Goal: Book appointment/travel/reservation

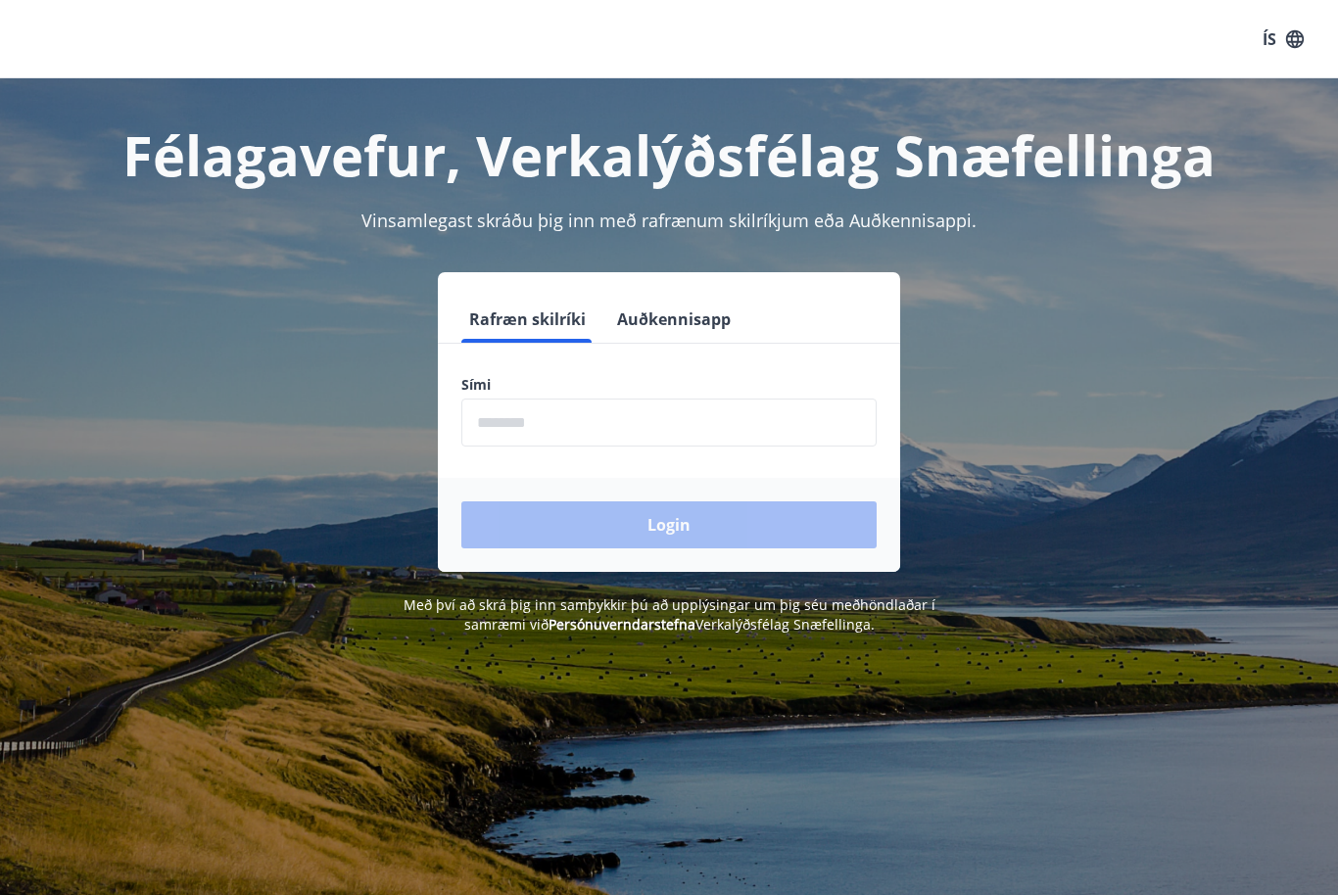
click at [686, 423] on input "phone" at bounding box center [668, 423] width 415 height 48
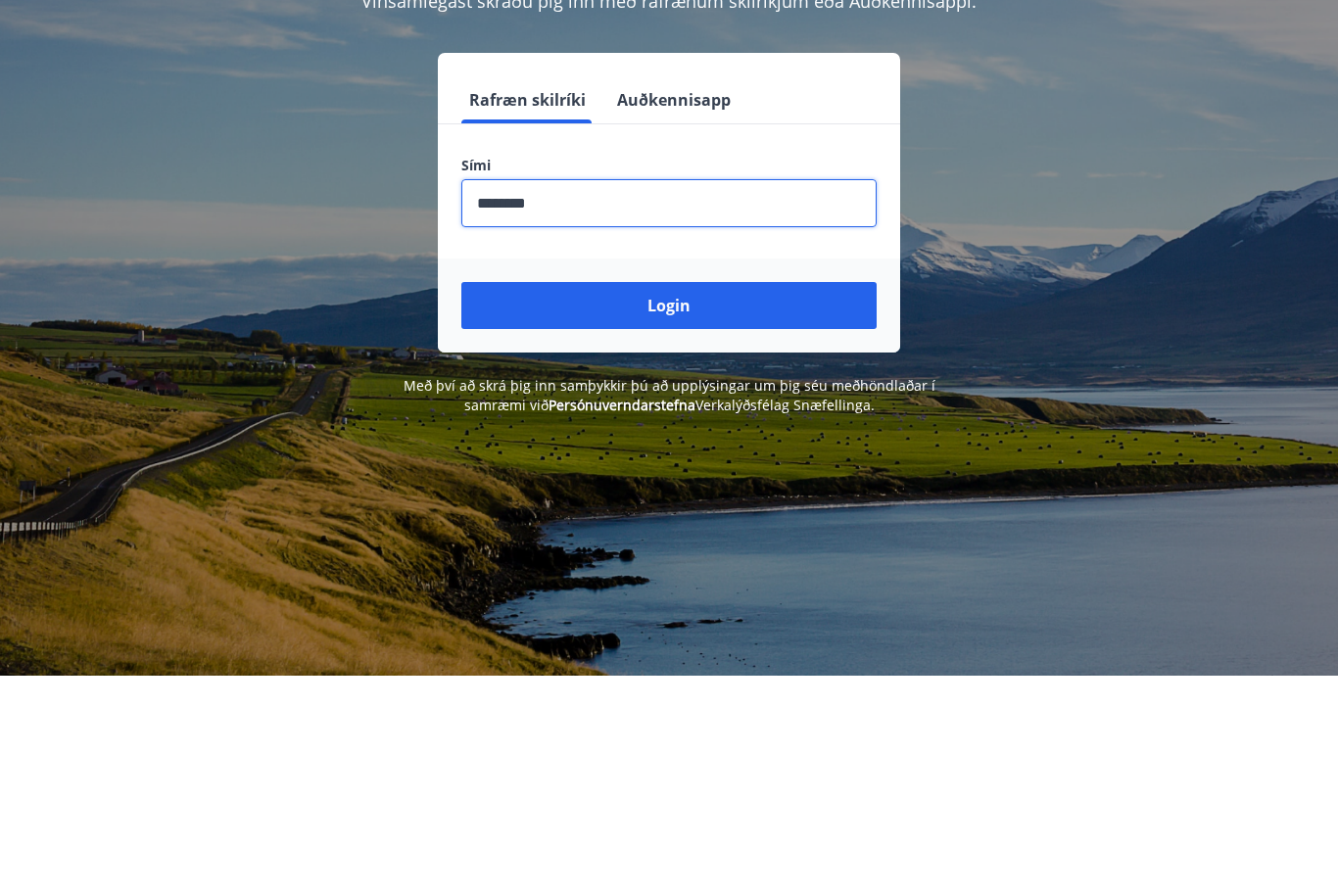
type input "********"
click at [726, 502] on button "Login" at bounding box center [668, 525] width 415 height 47
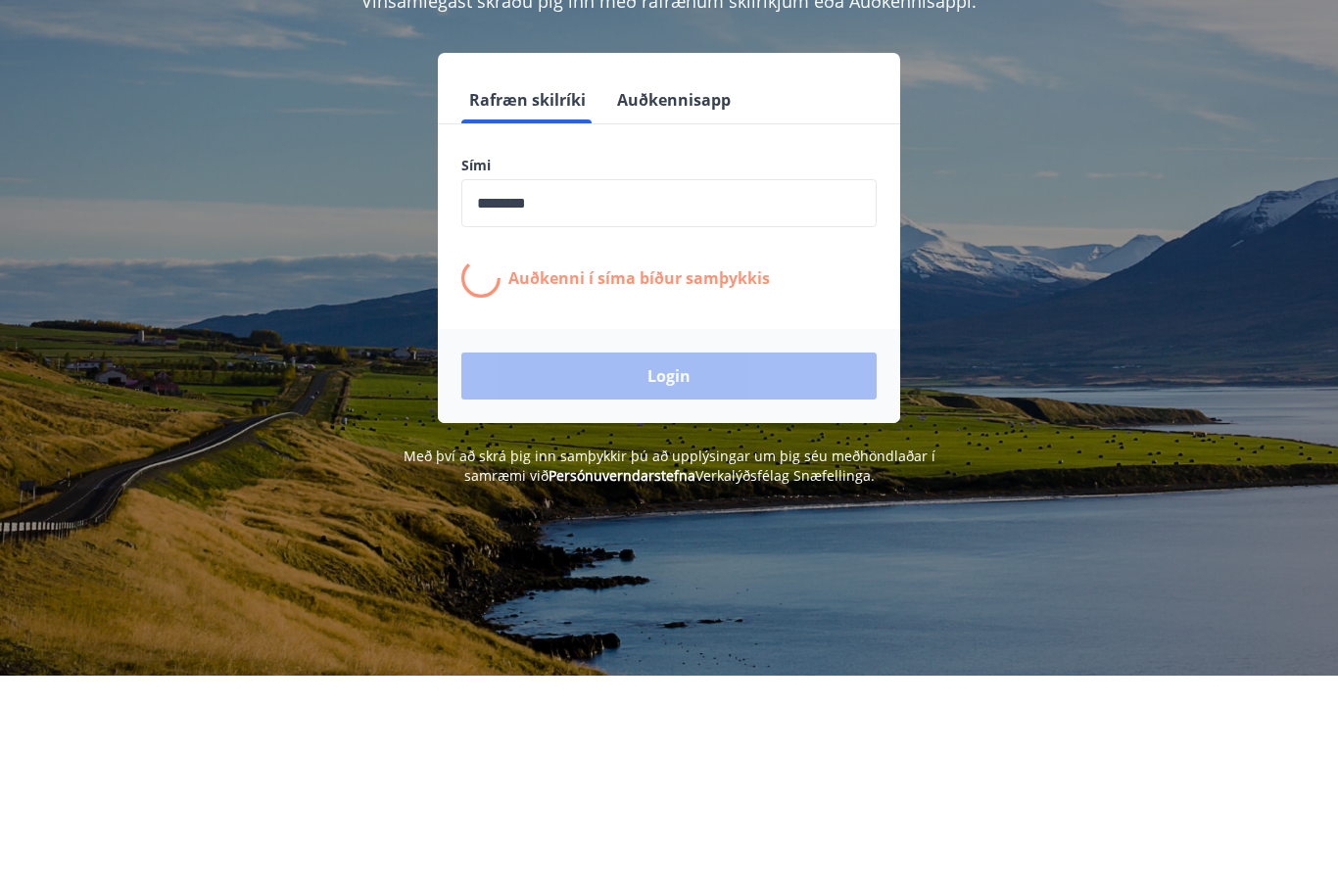
scroll to position [219, 0]
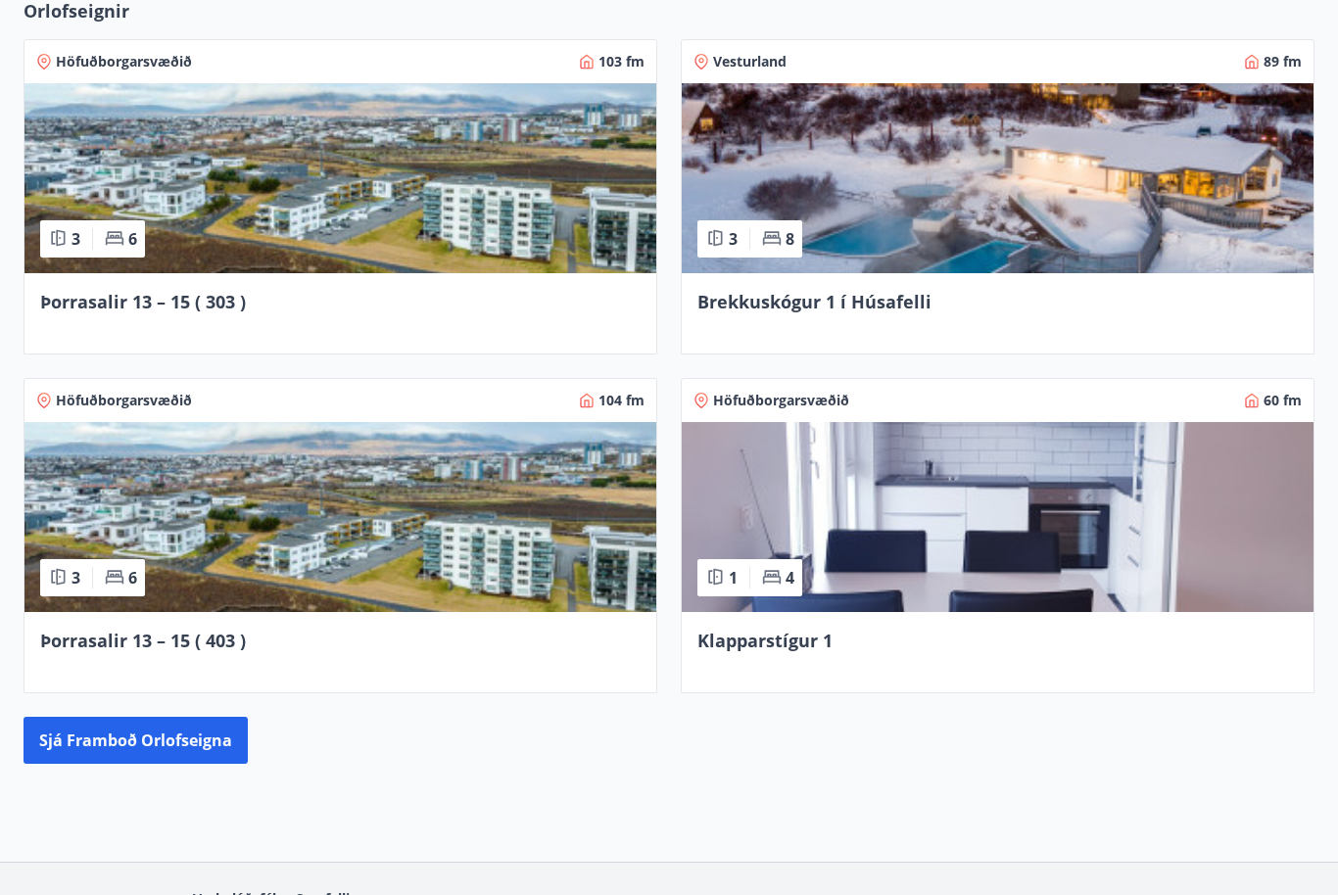
scroll to position [1634, 0]
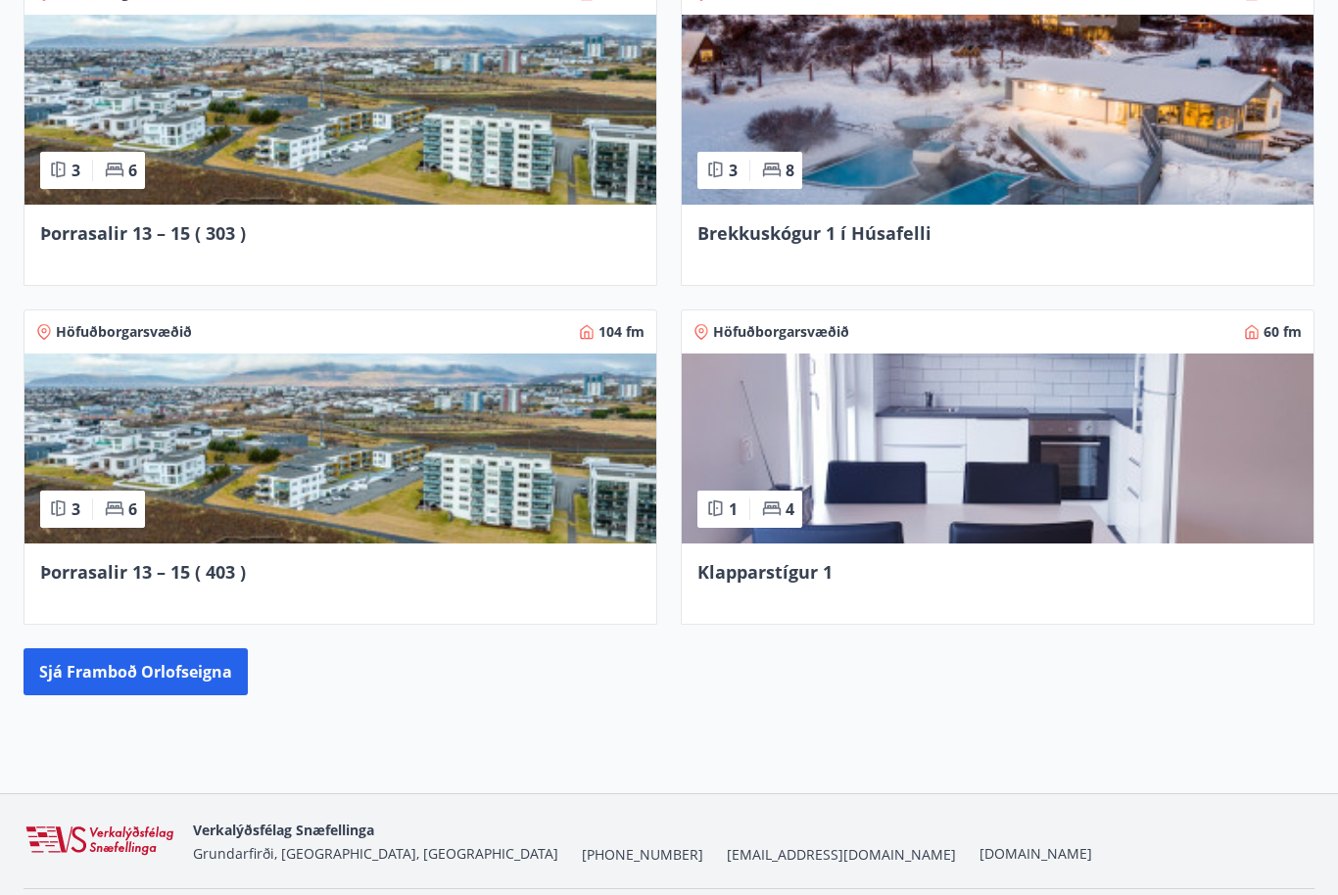
click at [158, 669] on button "Sjá framboð orlofseigna" at bounding box center [136, 673] width 224 height 47
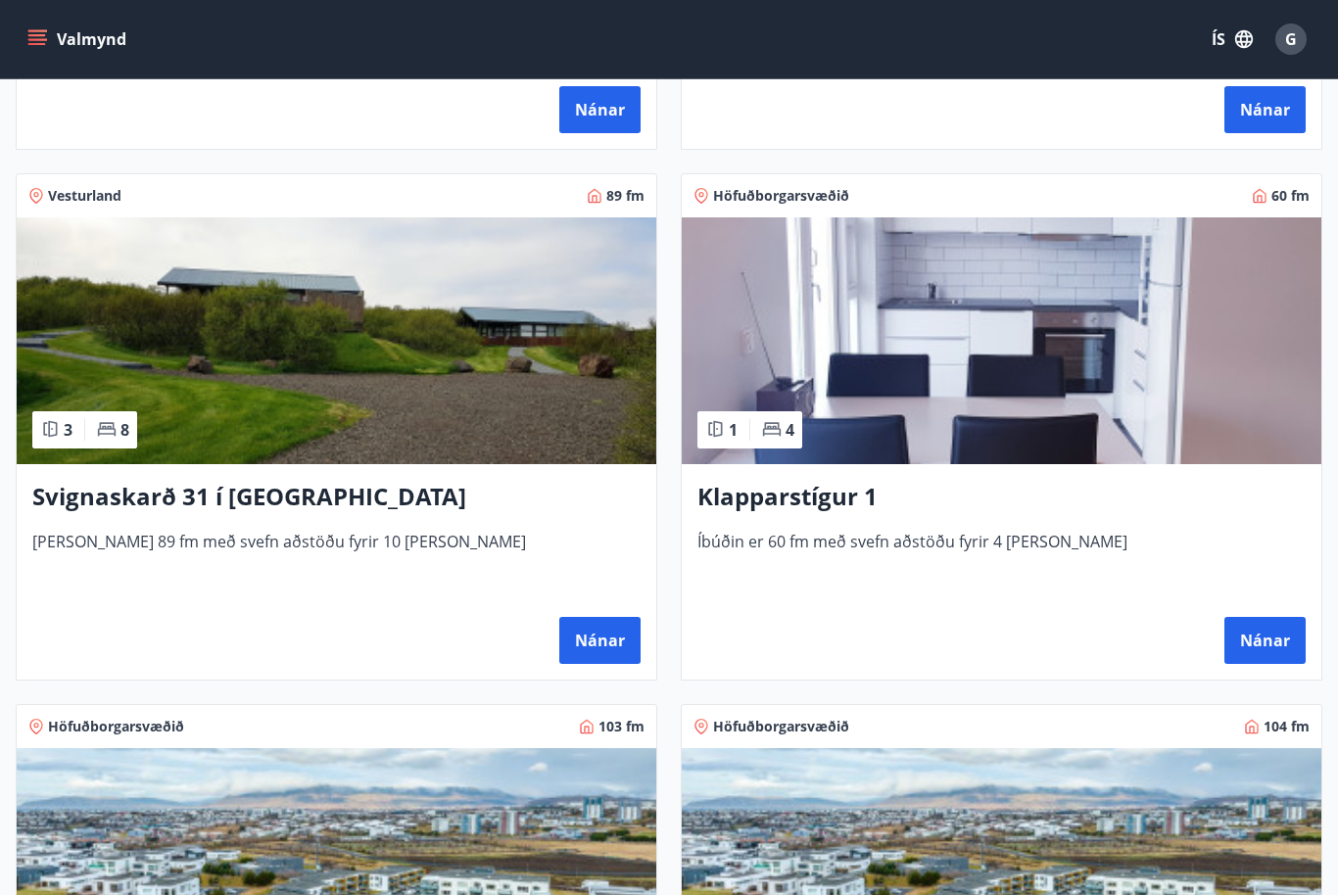
scroll to position [790, 0]
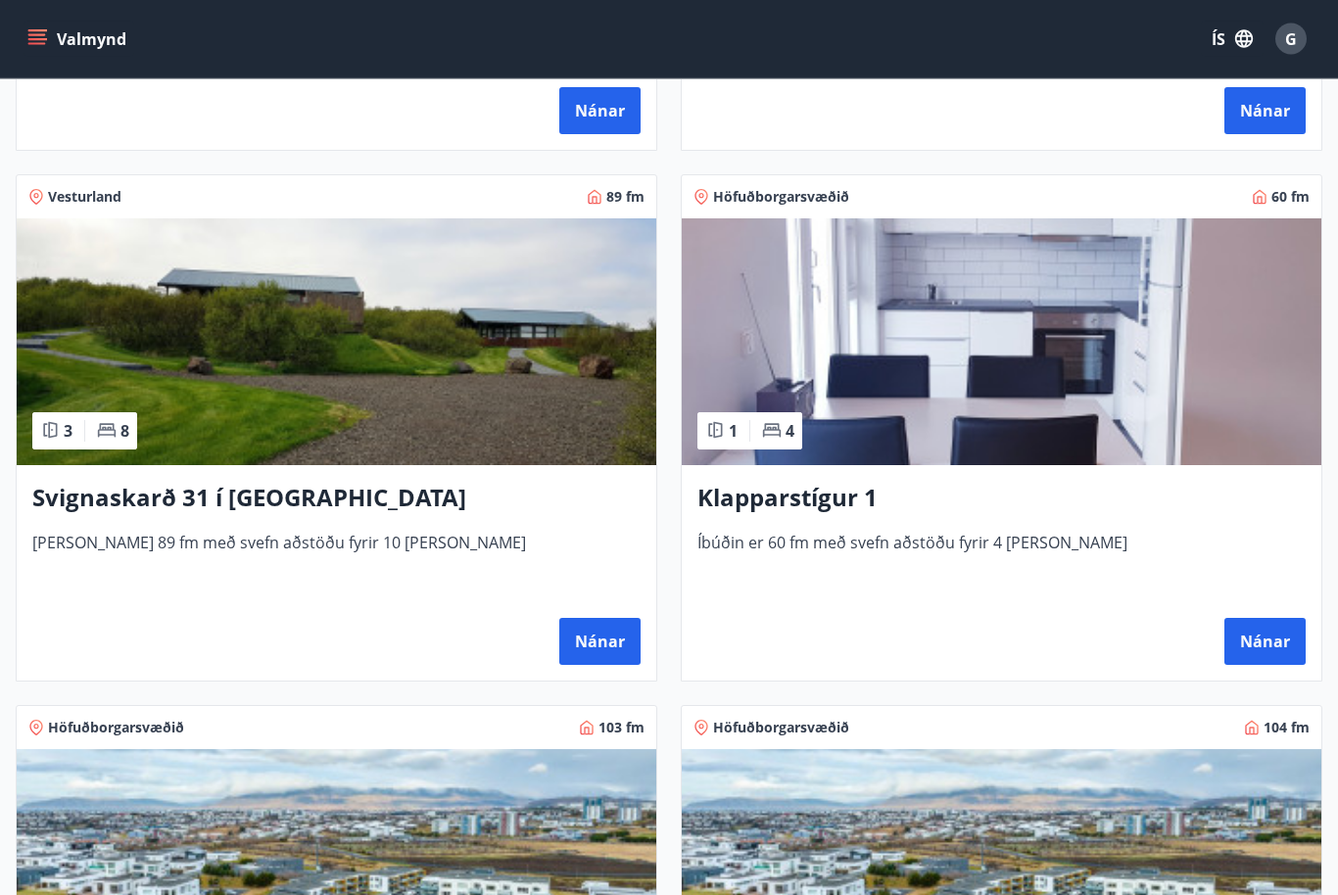
click at [616, 633] on button "Nánar" at bounding box center [599, 642] width 81 height 47
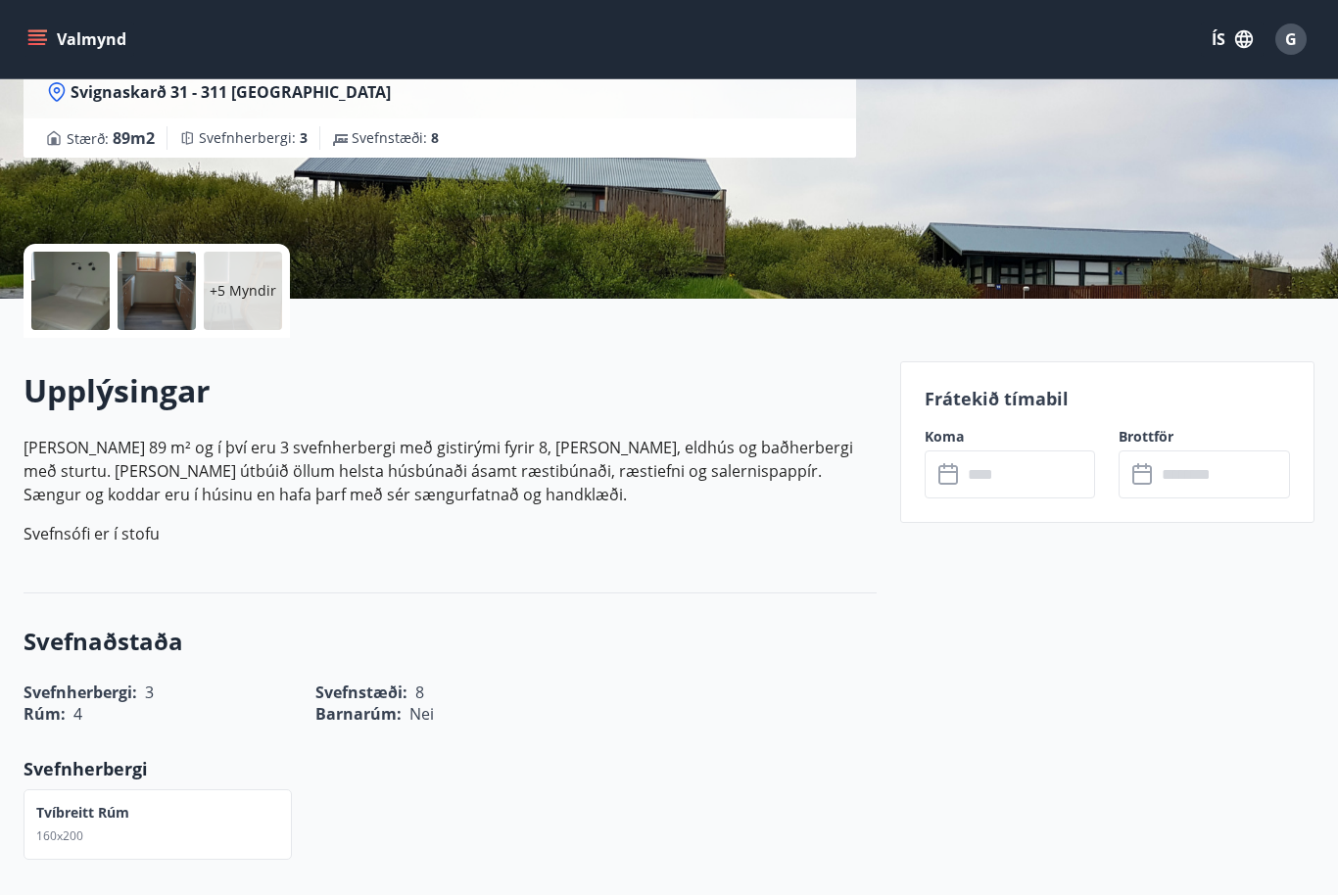
scroll to position [282, 0]
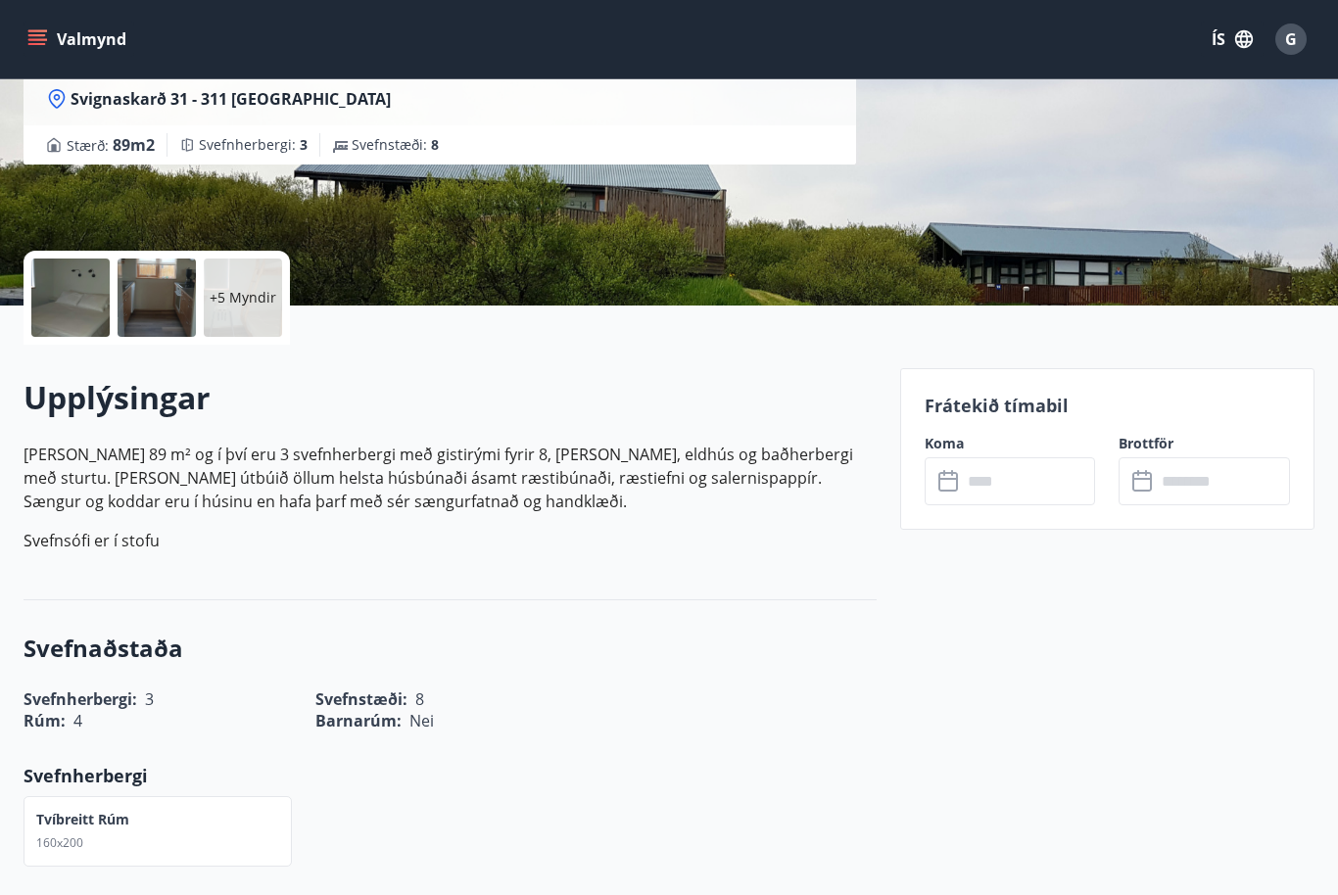
click at [1034, 478] on input "text" at bounding box center [1029, 482] width 134 height 48
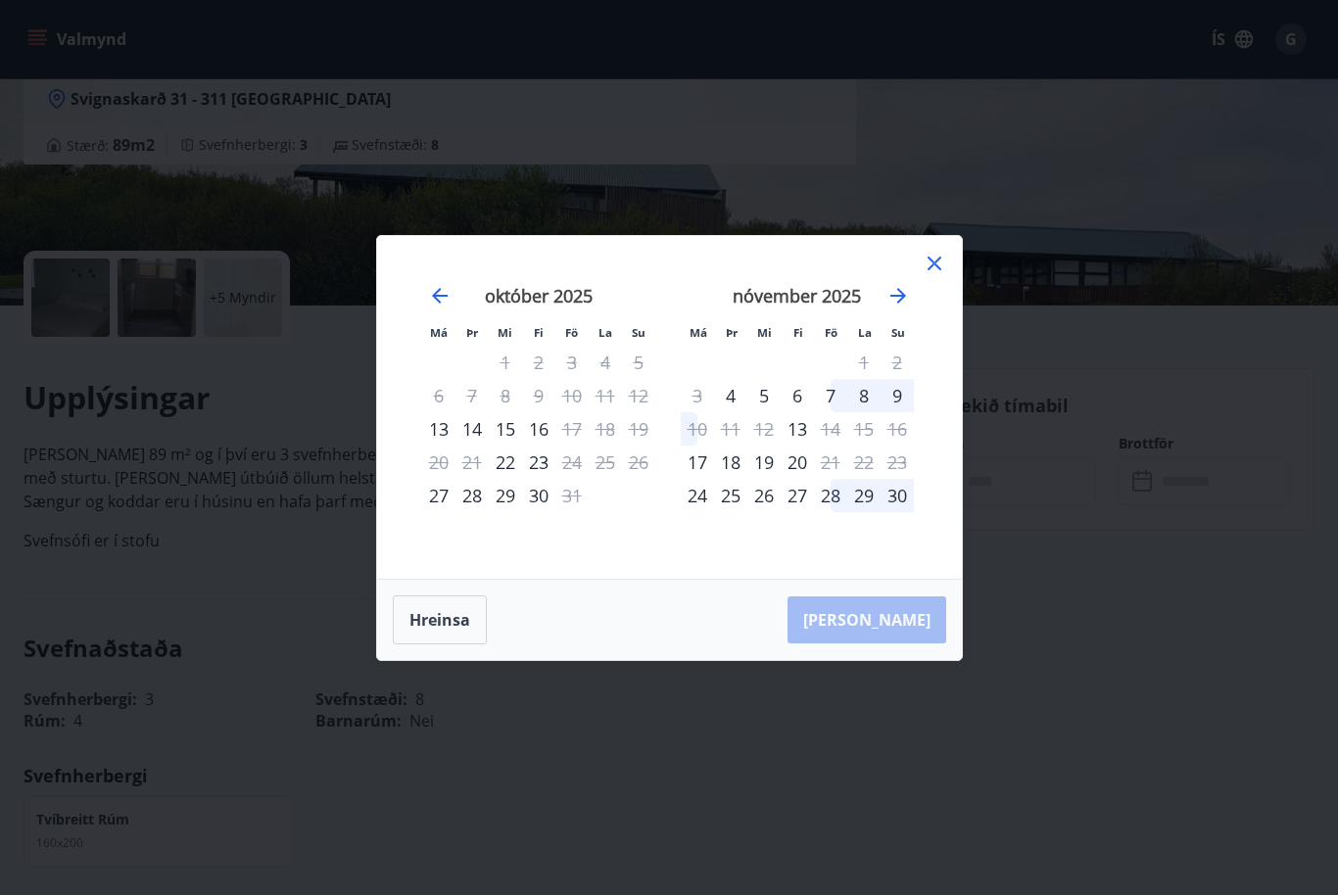
click at [942, 275] on icon at bounding box center [935, 264] width 24 height 24
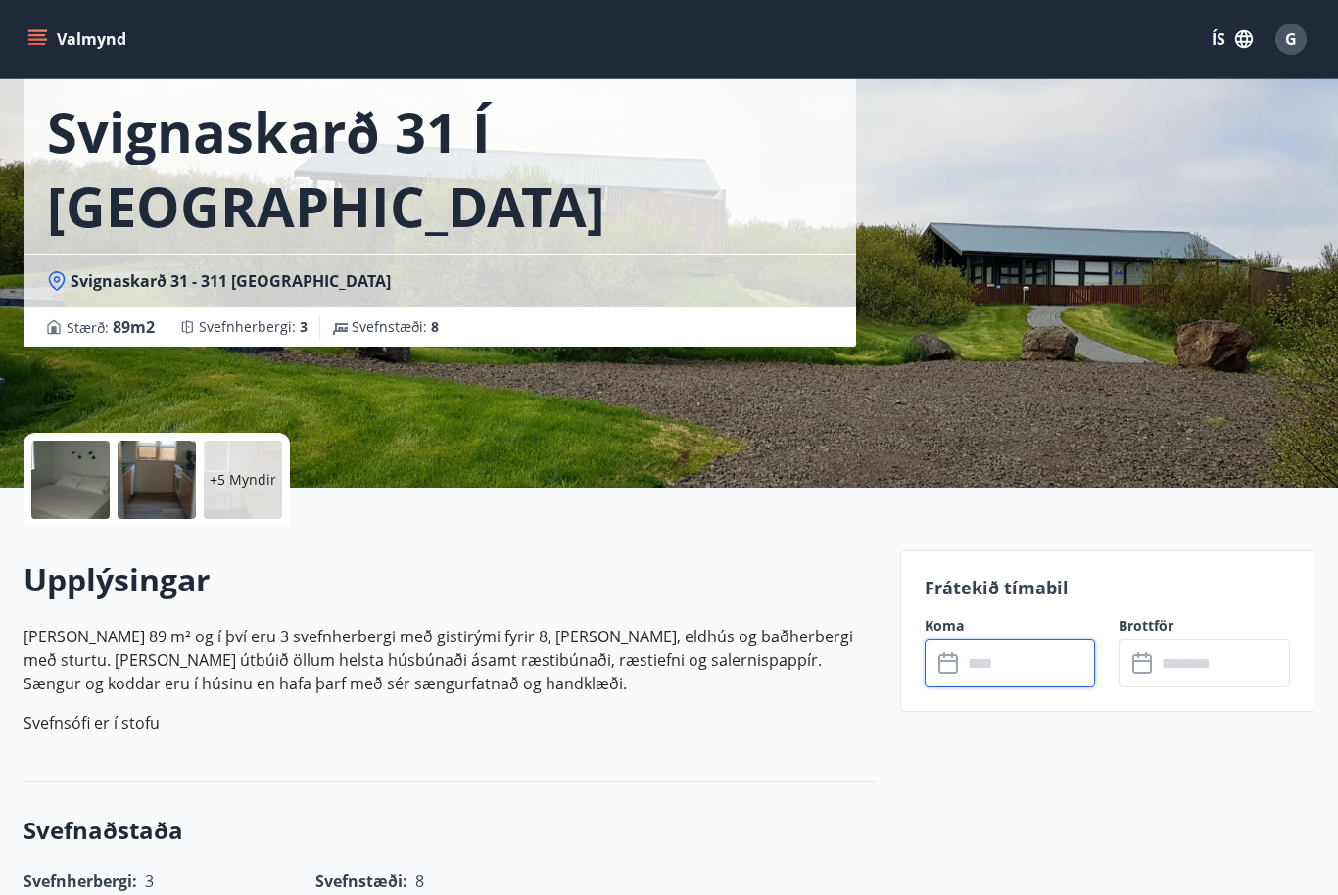
scroll to position [0, 0]
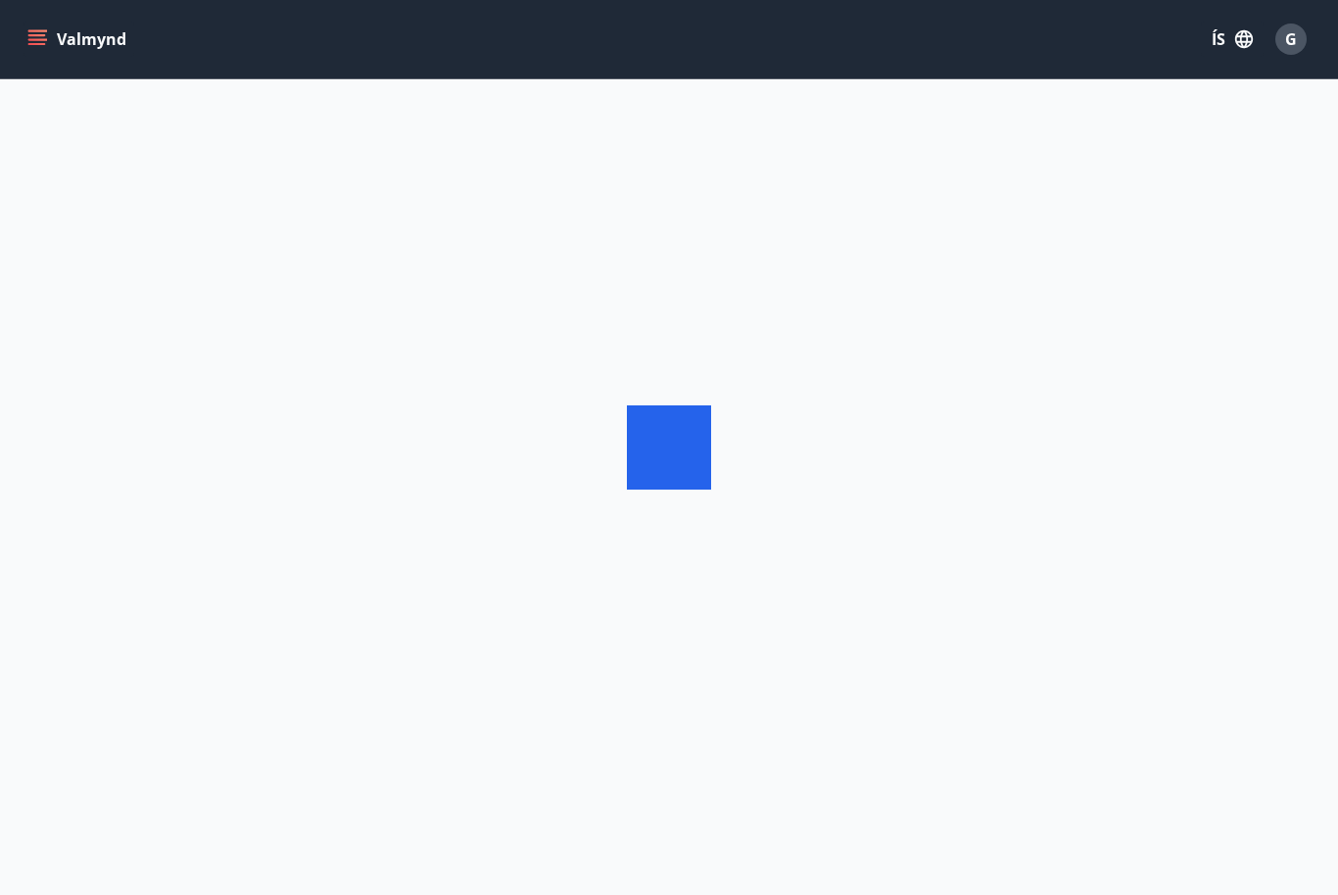
scroll to position [66, 0]
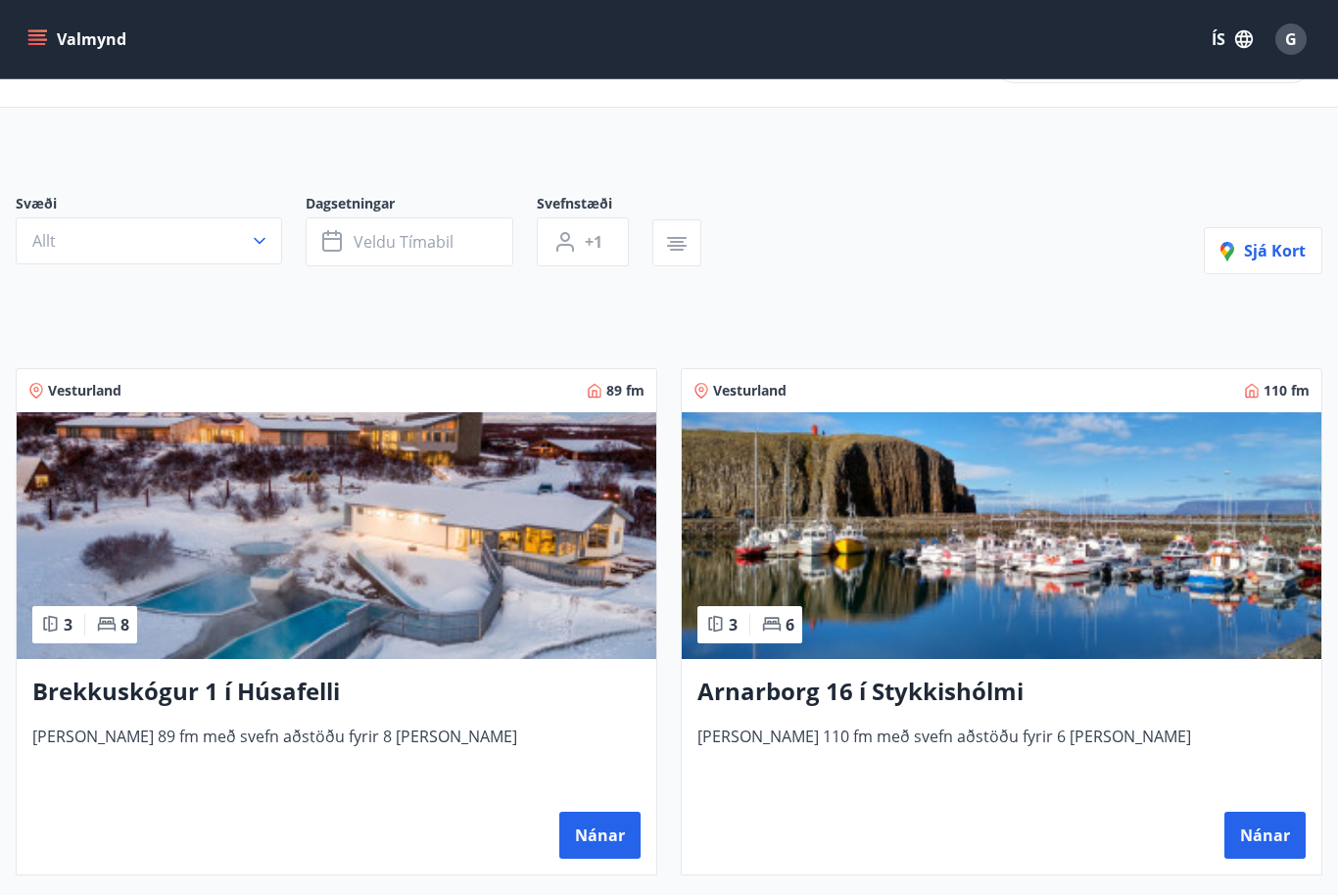
click at [617, 832] on button "Nánar" at bounding box center [599, 835] width 81 height 47
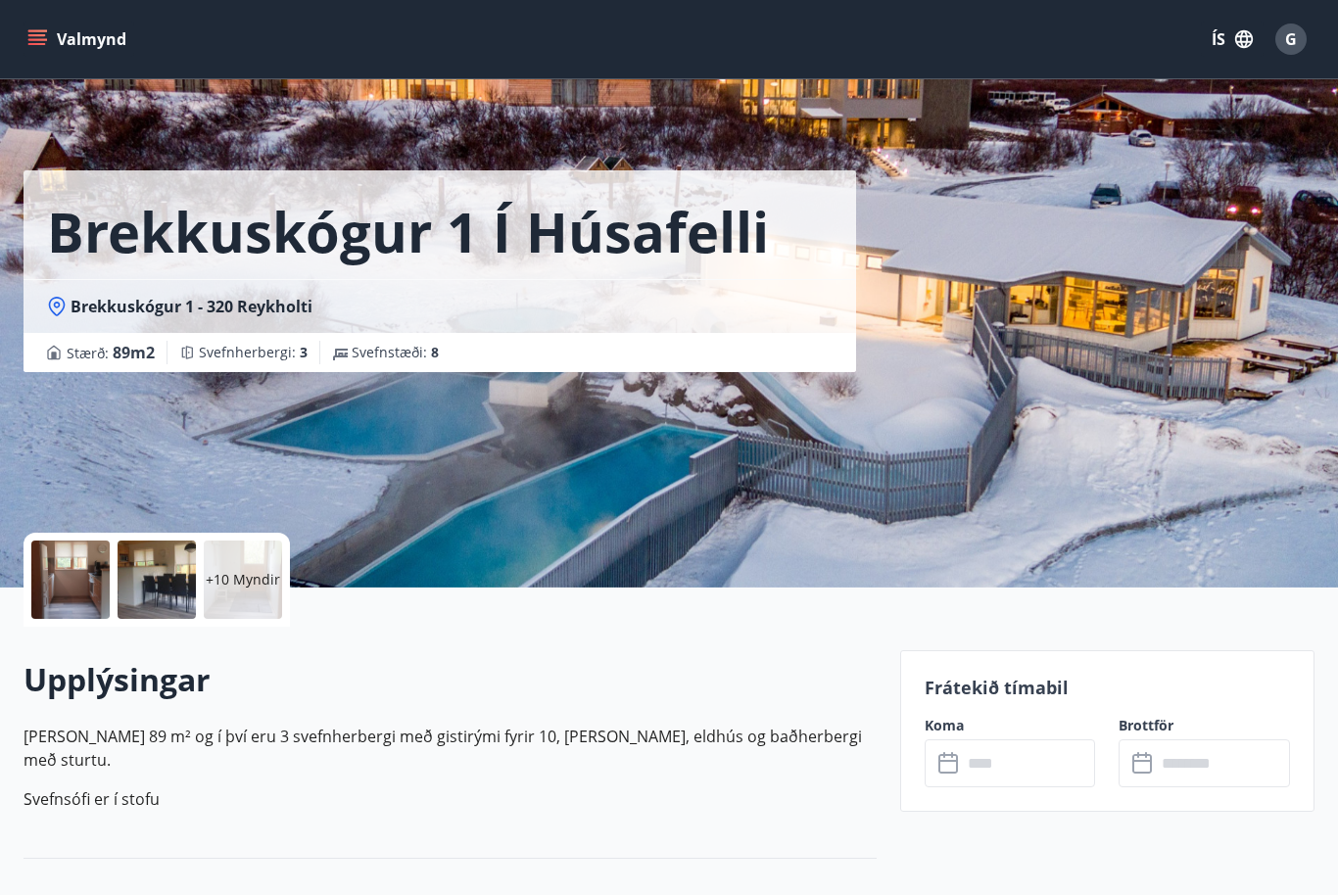
click at [1005, 760] on input "text" at bounding box center [1029, 764] width 134 height 48
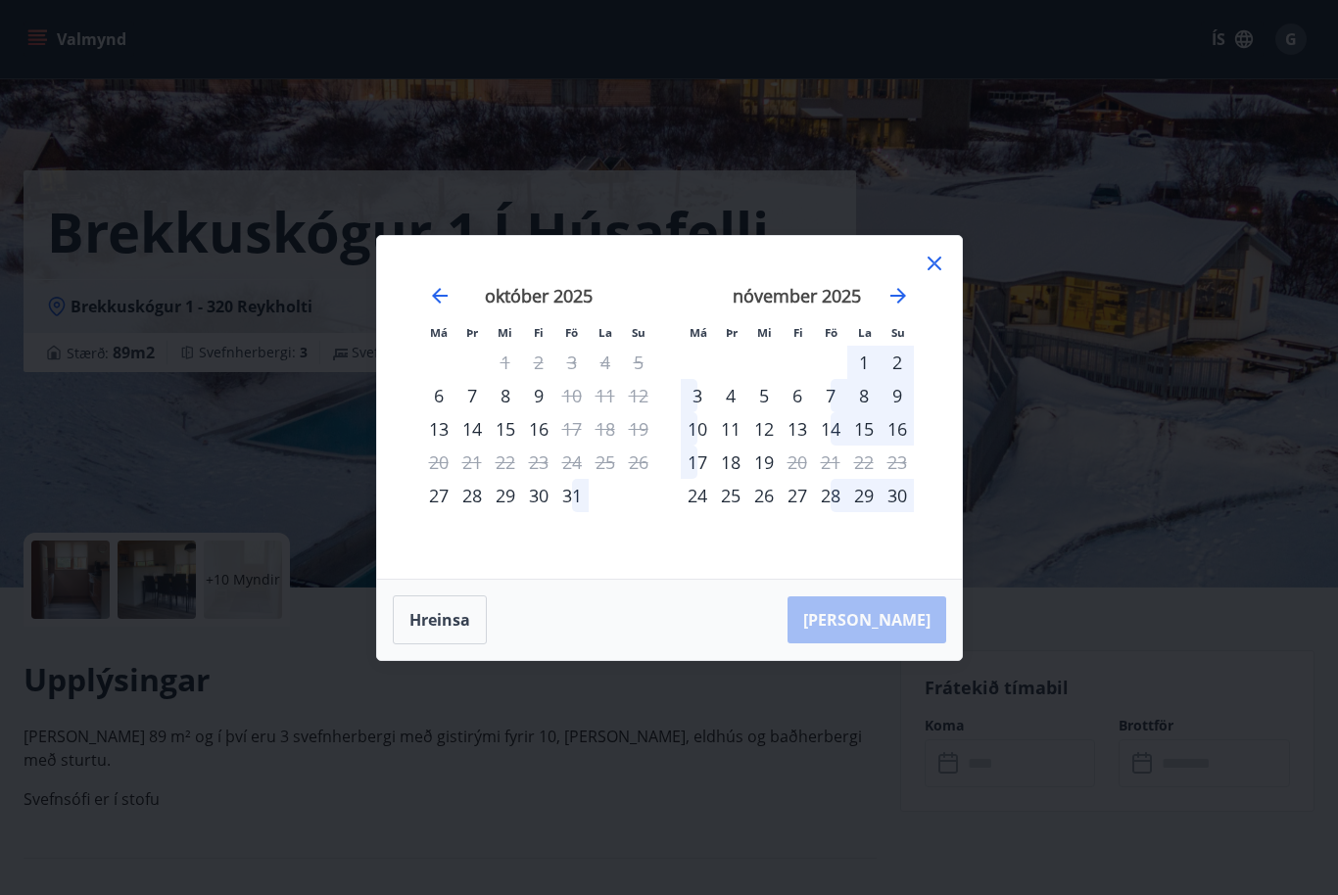
click at [937, 325] on div "[DATE] 1 2 3 4 5 6 7 8 9 10 11 12 13 14 15 16 17 18 19 20 21 22 23 24 25 26 27 …" at bounding box center [929, 420] width 1038 height 321
click at [933, 338] on div "[DATE] 1 2 3 4 5 6 7 8 9 10 11 12 13 14 15 16 17 18 19 20 21 22 23 24 25 26 27 …" at bounding box center [929, 420] width 1038 height 321
click at [936, 330] on div "[DATE] 1 2 3 4 5 6 7 8 9 10 11 12 13 14 15 16 17 18 19 20 21 22 23 24 25 26 27 …" at bounding box center [929, 420] width 1038 height 321
click at [936, 326] on div "[DATE] 1 2 3 4 5 6 7 8 9 10 11 12 13 14 15 16 17 18 19 20 21 22 23 24 25 26 27 …" at bounding box center [929, 420] width 1038 height 321
click at [936, 315] on div "[DATE] 1 2 3 4 5 6 7 8 9 10 11 12 13 14 15 16 17 18 19 20 21 22 23 24 25 26 27 …" at bounding box center [929, 420] width 1038 height 321
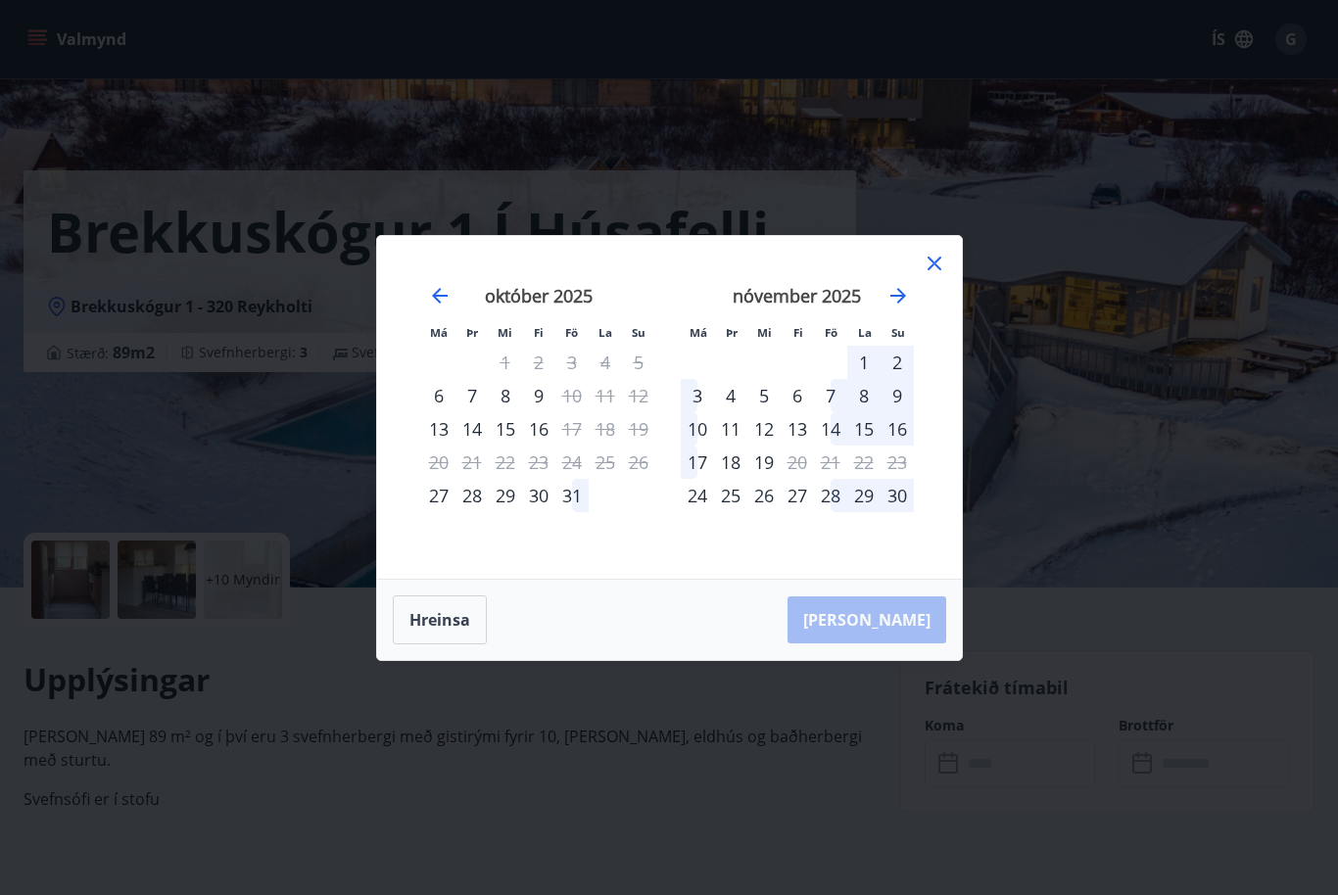
click at [452, 689] on div "Má Þr Mi Fi Fö La Su Má Þr Mi Fi Fö La Su [DATE] 1 2 3 4 5 6 7 8 9 10 11 12 13 …" at bounding box center [669, 447] width 1338 height 895
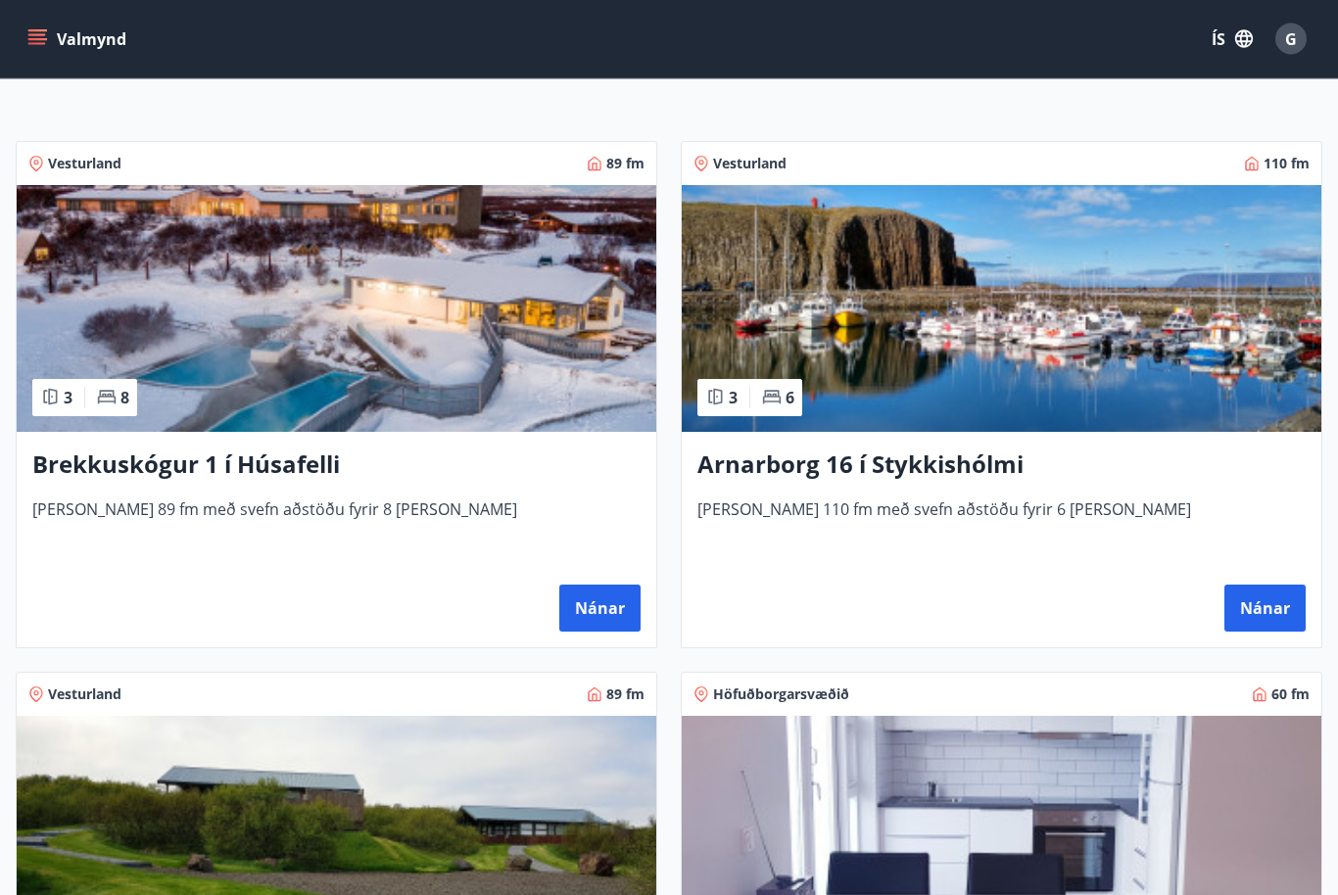
scroll to position [293, 0]
click at [1267, 598] on button "Nánar" at bounding box center [1265, 608] width 81 height 47
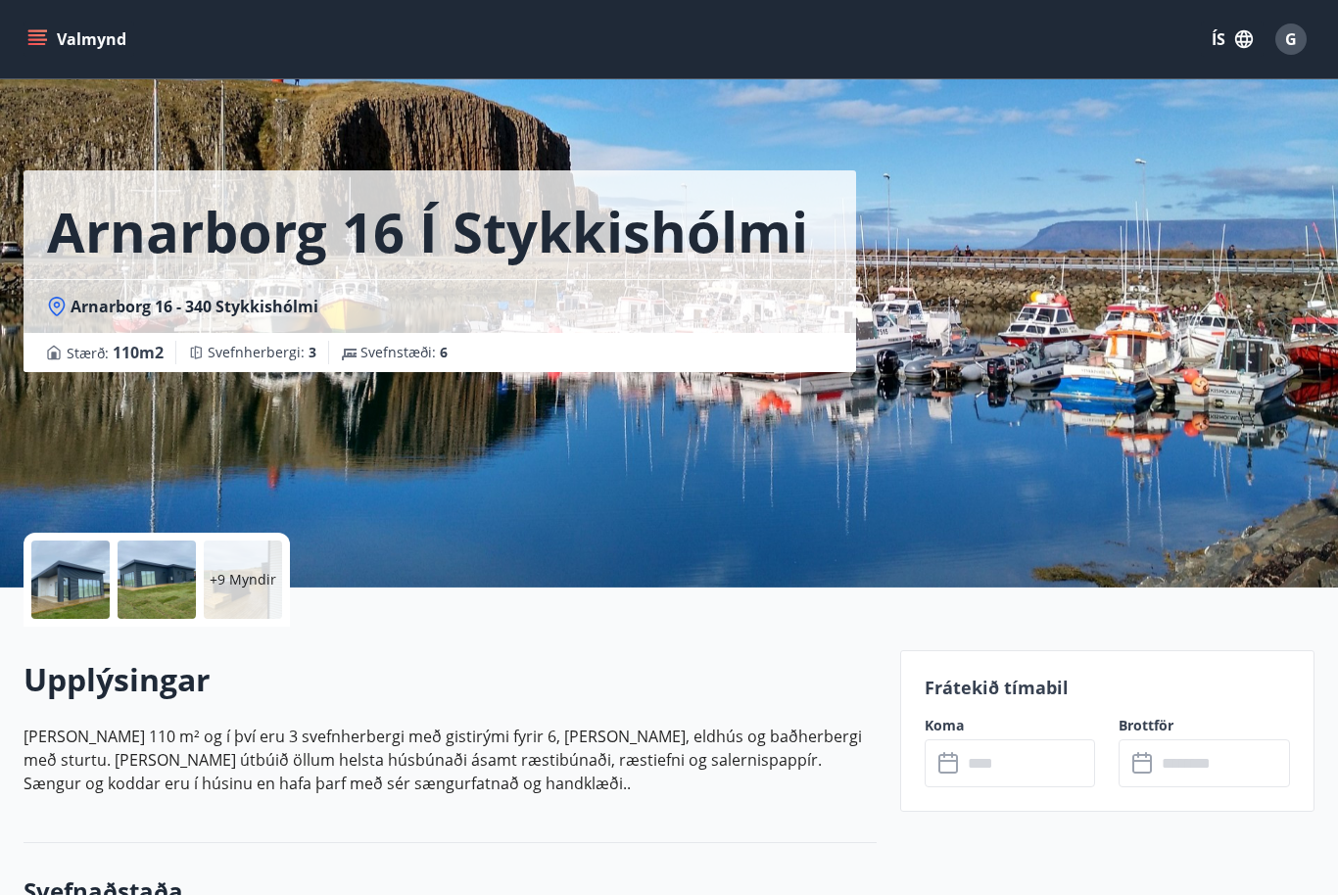
click at [1000, 761] on input "text" at bounding box center [1029, 764] width 134 height 48
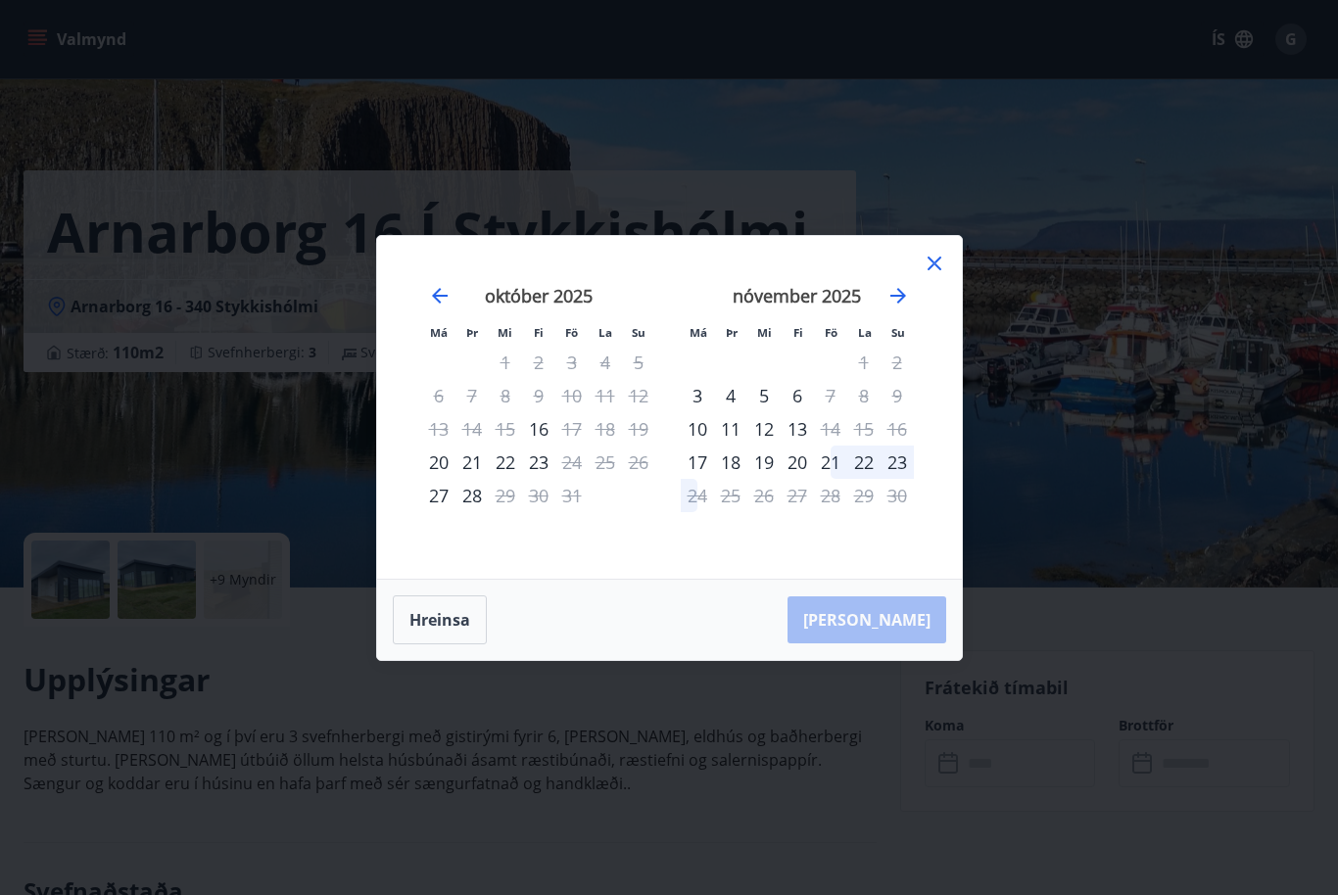
click at [923, 275] on icon at bounding box center [935, 264] width 24 height 24
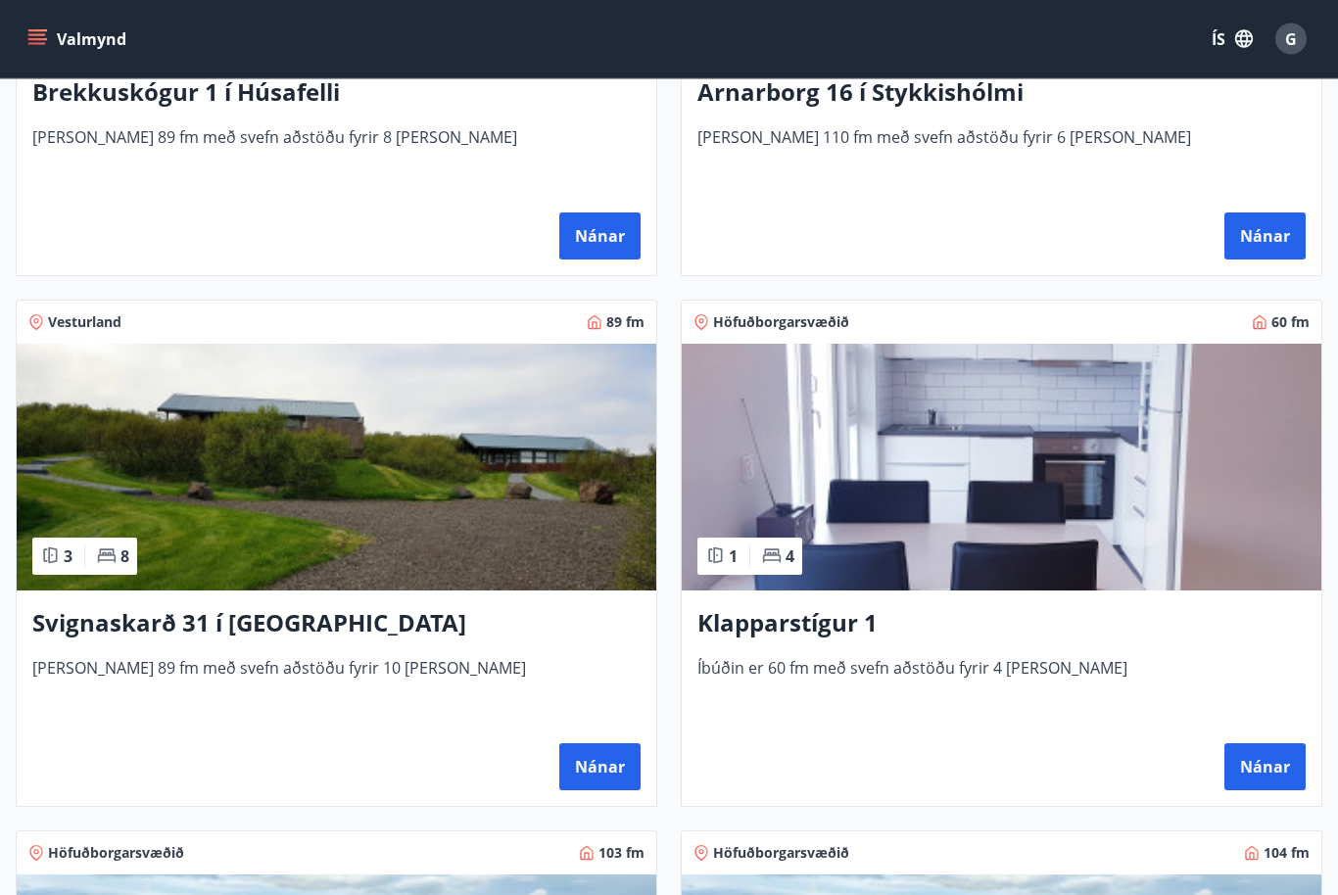
scroll to position [671, 0]
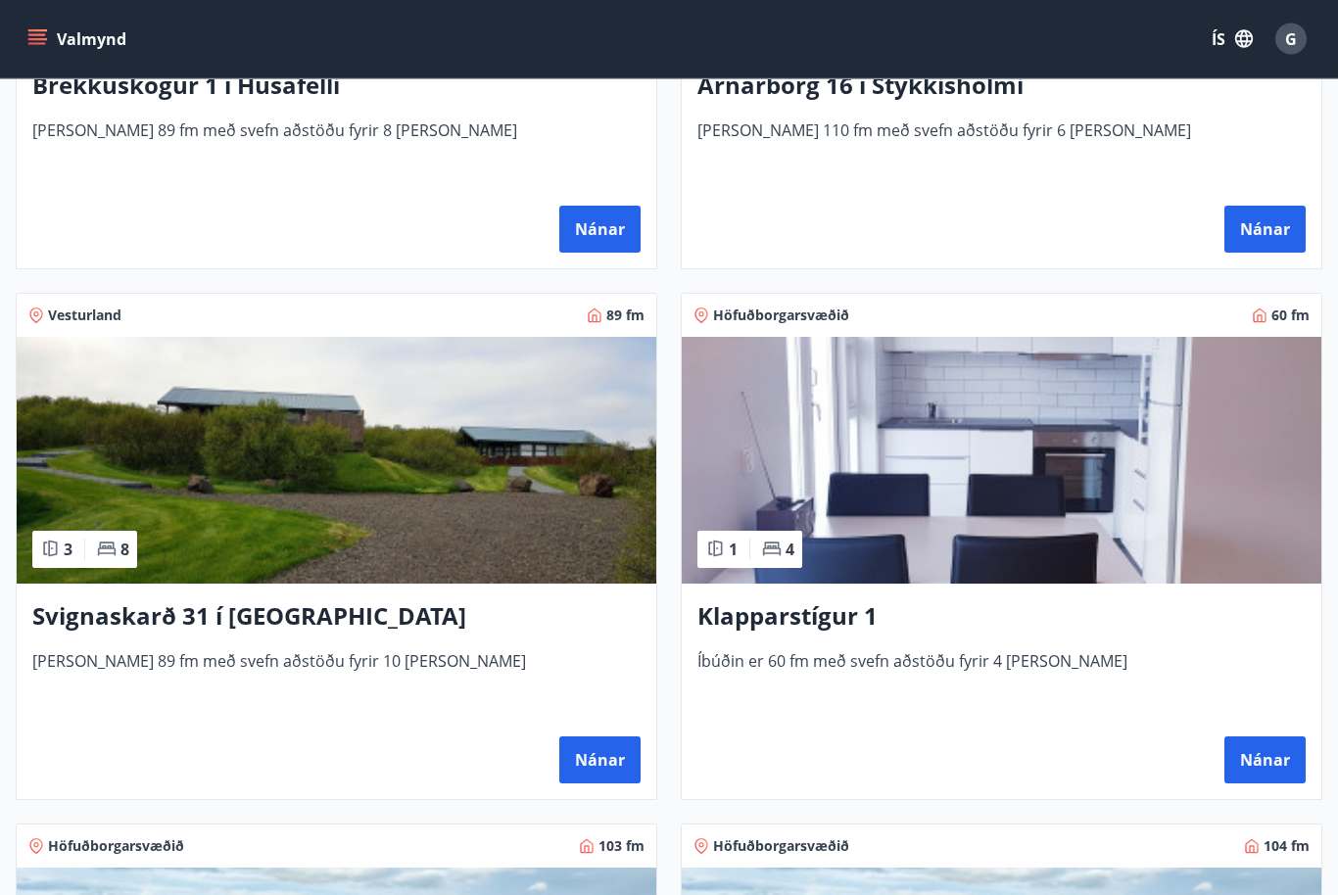
click at [605, 755] on button "Nánar" at bounding box center [599, 761] width 81 height 47
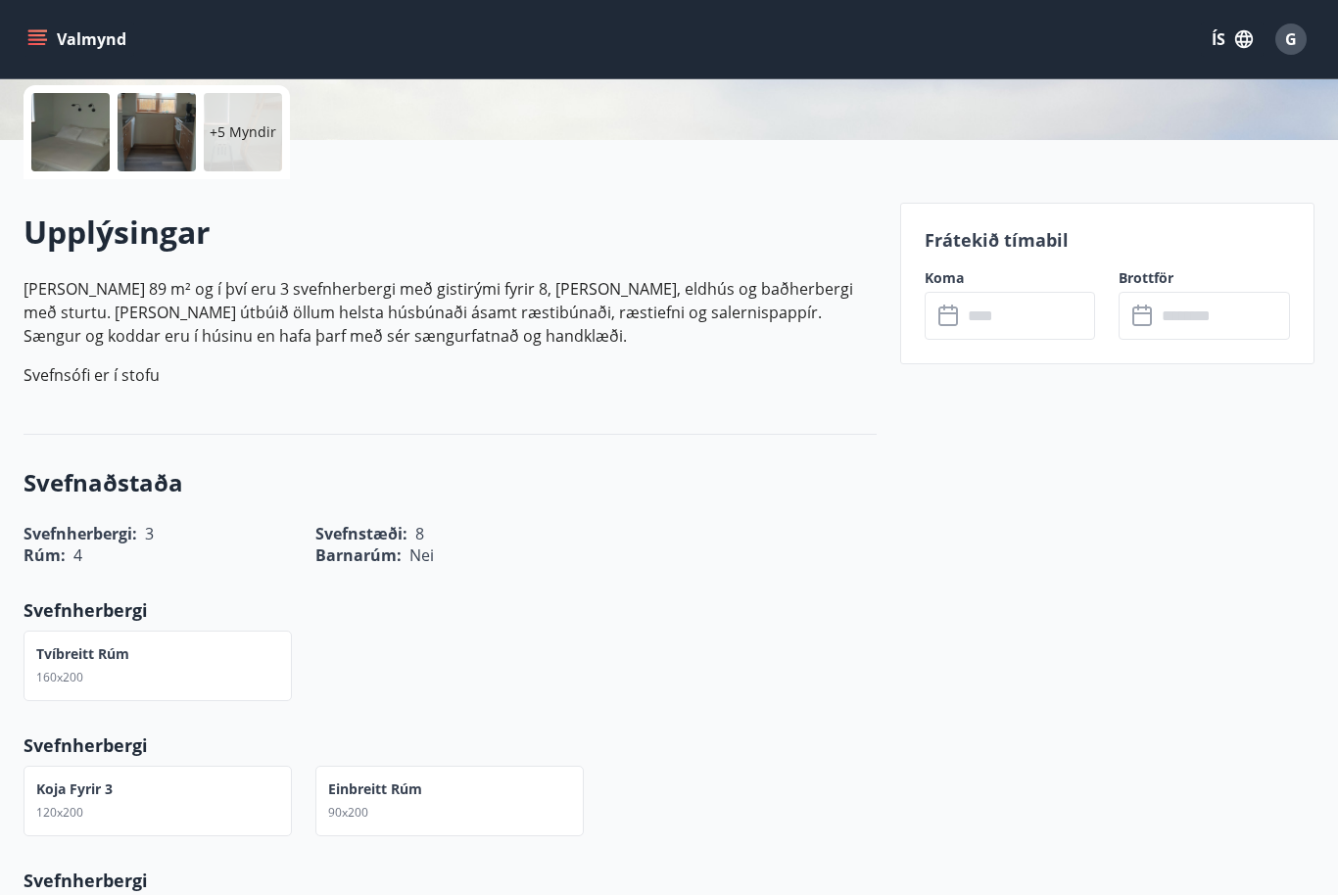
scroll to position [411, 0]
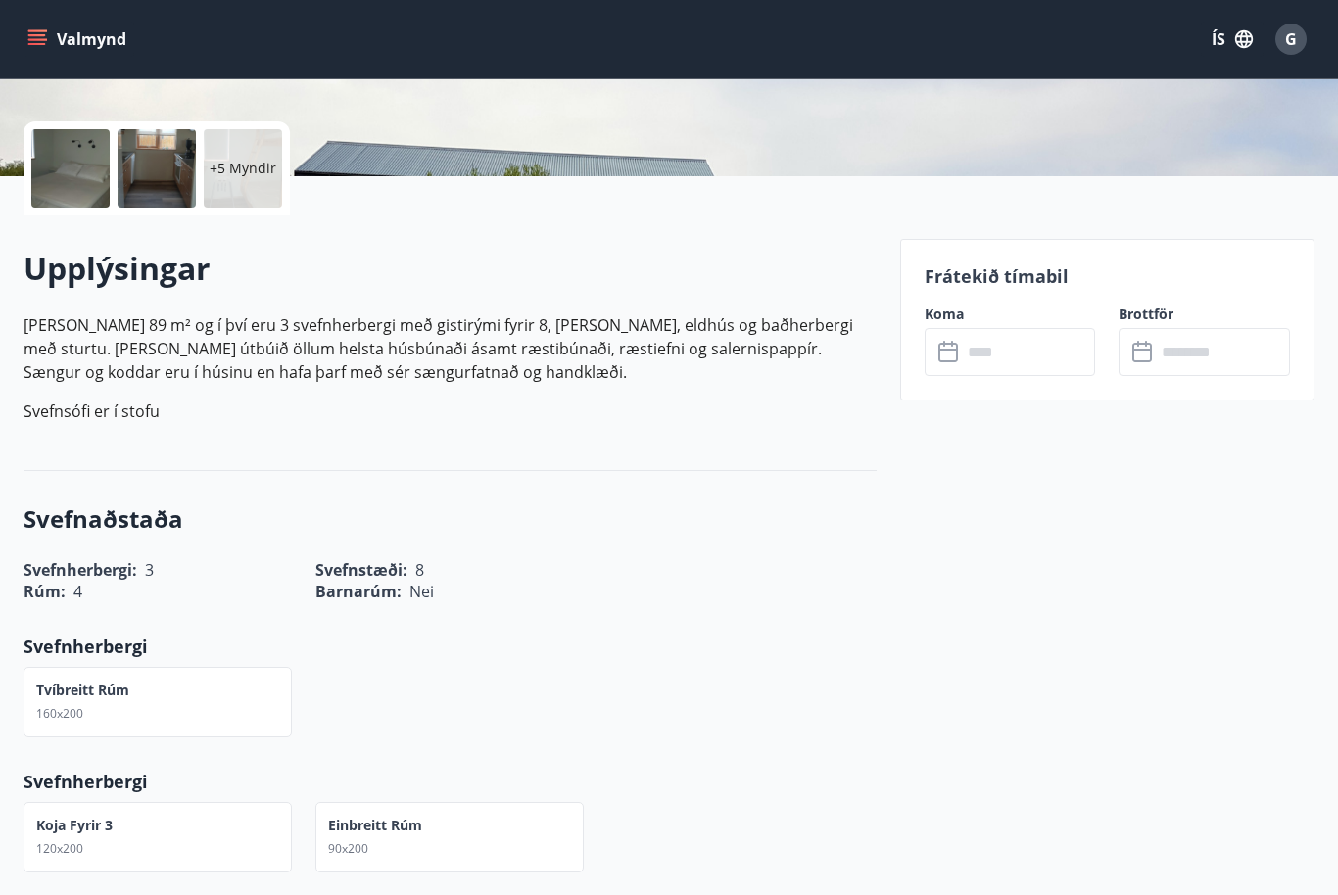
click at [1046, 355] on input "text" at bounding box center [1029, 352] width 134 height 48
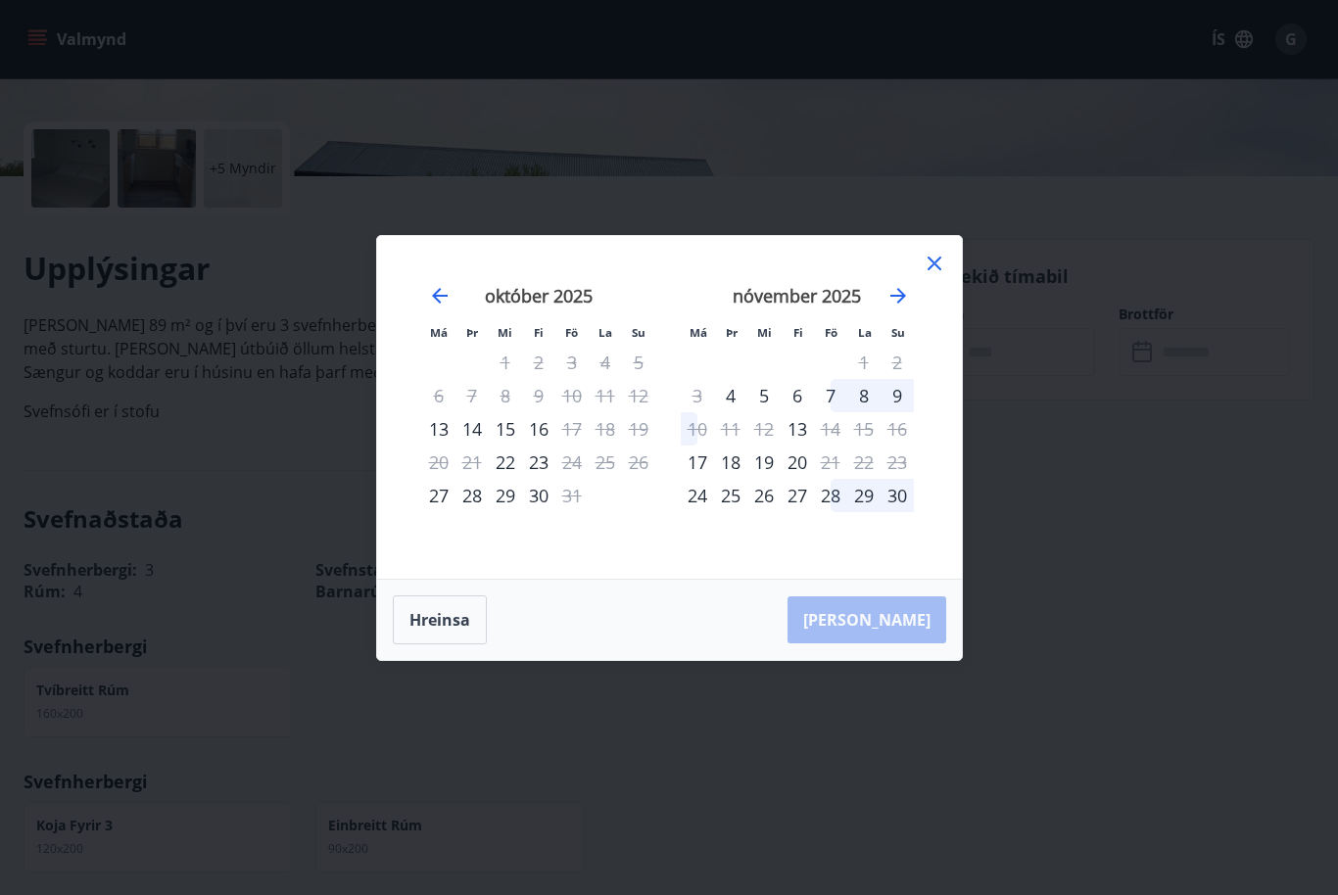
click at [437, 512] on div "27" at bounding box center [438, 495] width 33 height 33
click at [477, 512] on div "28" at bounding box center [472, 495] width 33 height 33
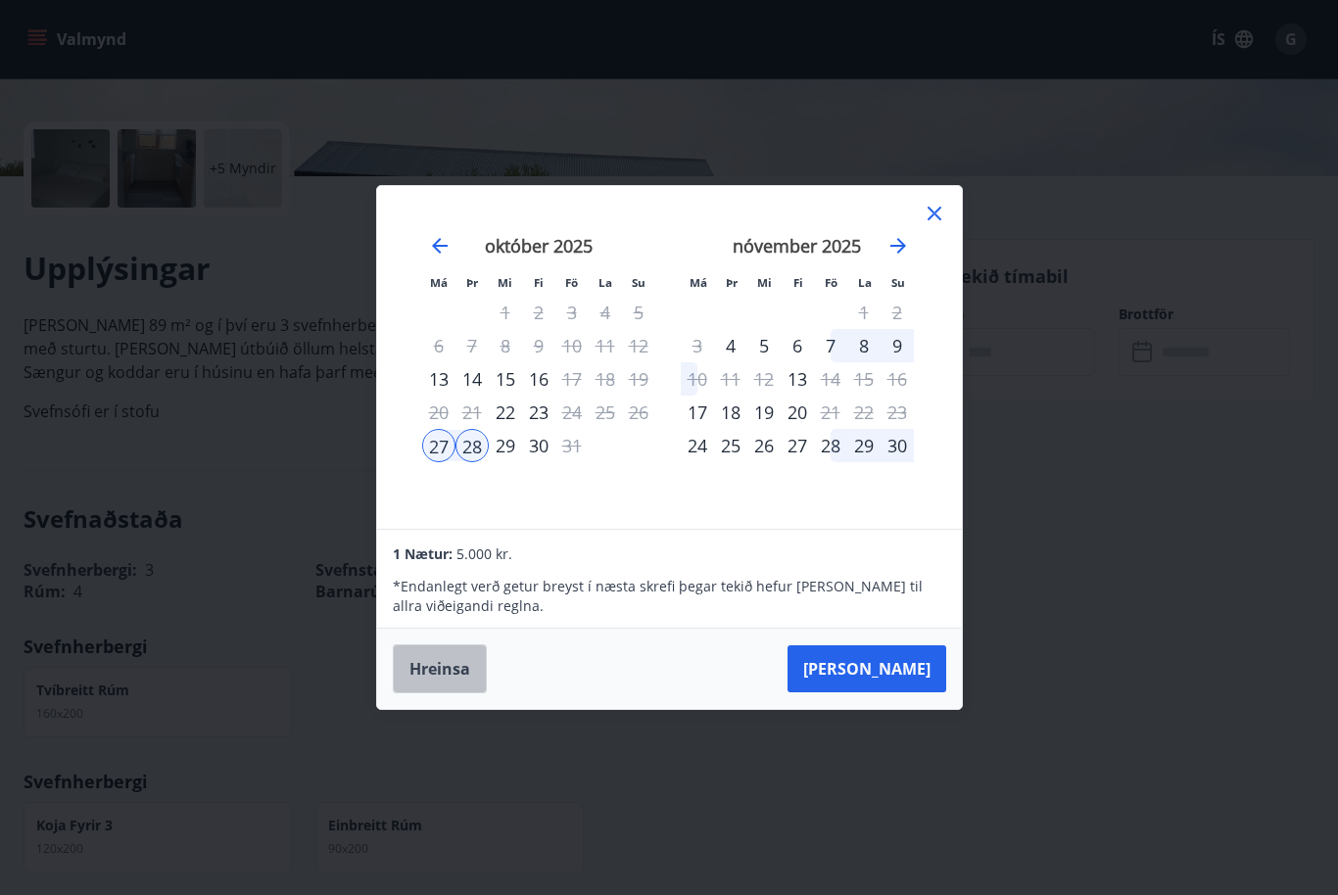
click at [449, 694] on button "Hreinsa" at bounding box center [440, 669] width 94 height 49
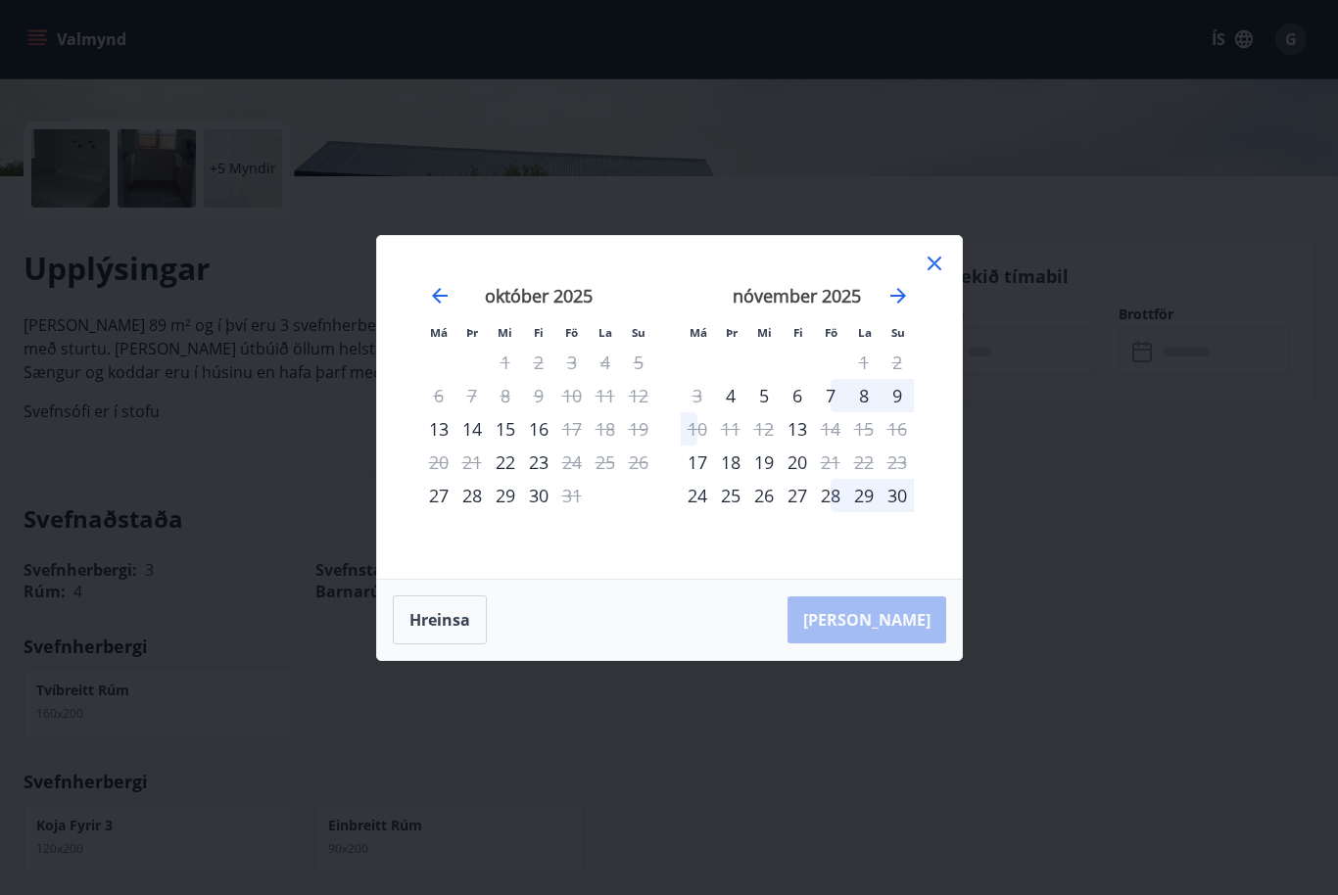
click at [459, 627] on button "Hreinsa" at bounding box center [440, 620] width 94 height 49
click at [450, 645] on button "Hreinsa" at bounding box center [440, 620] width 94 height 49
click at [940, 270] on icon at bounding box center [935, 264] width 14 height 14
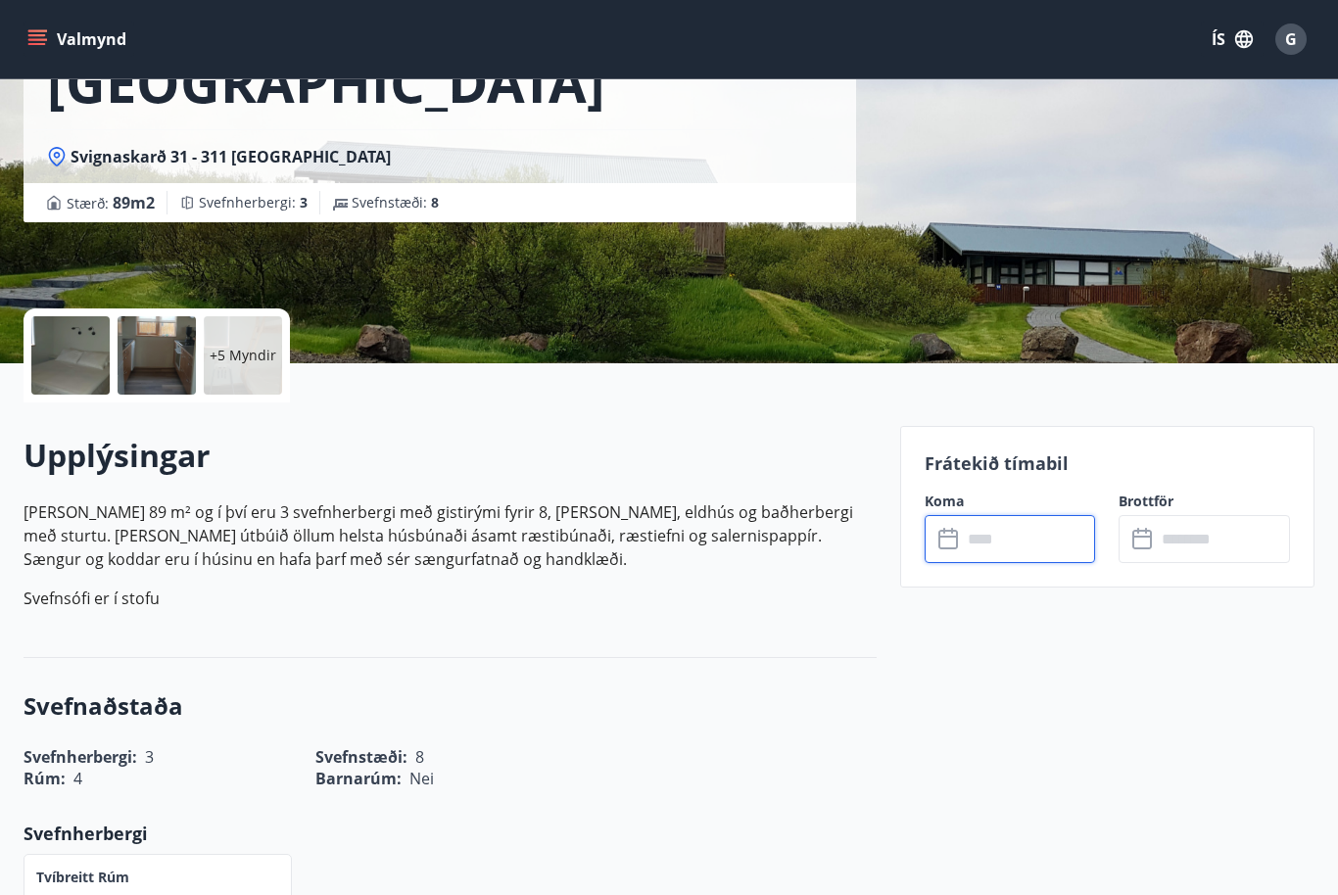
scroll to position [0, 0]
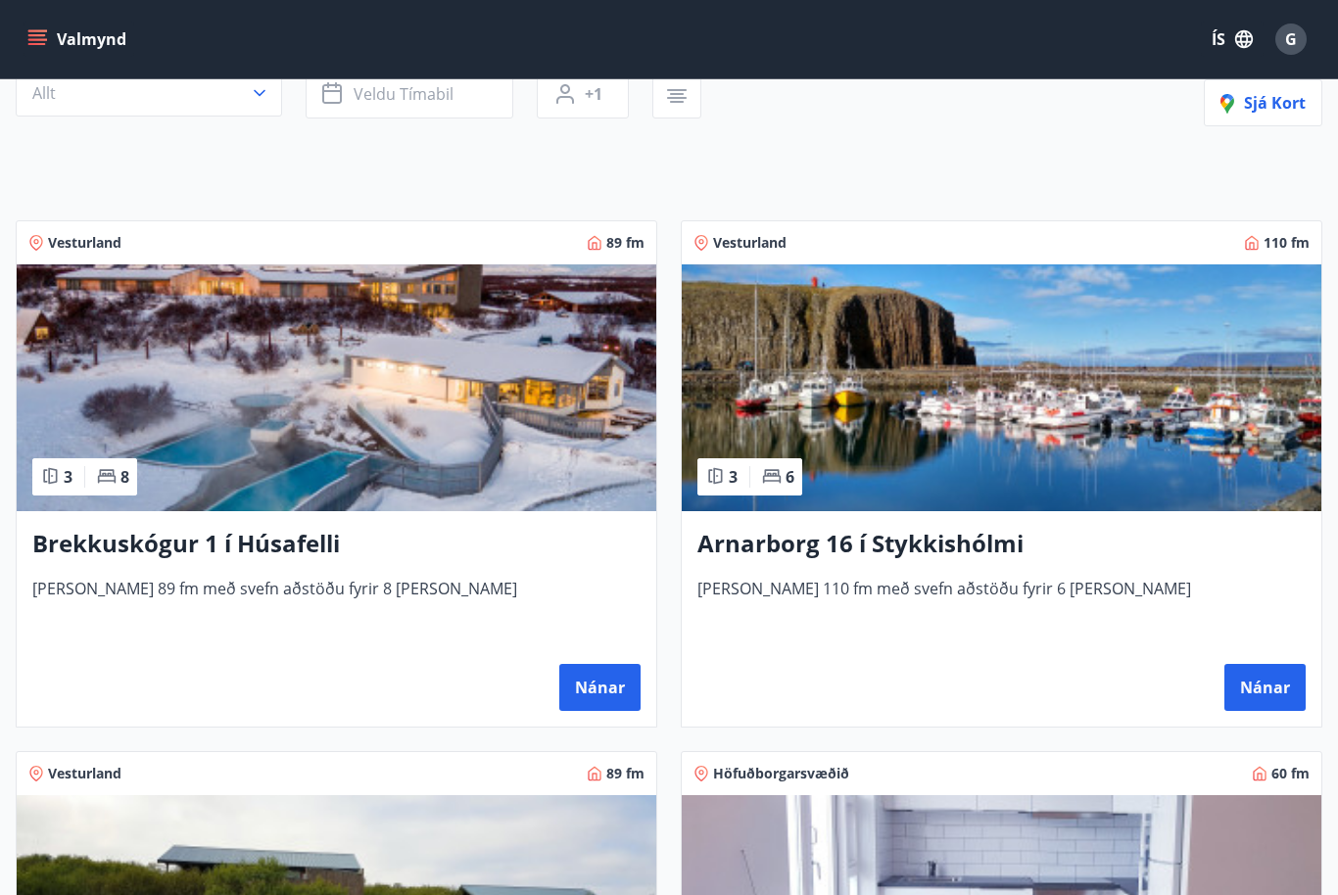
scroll to position [219, 0]
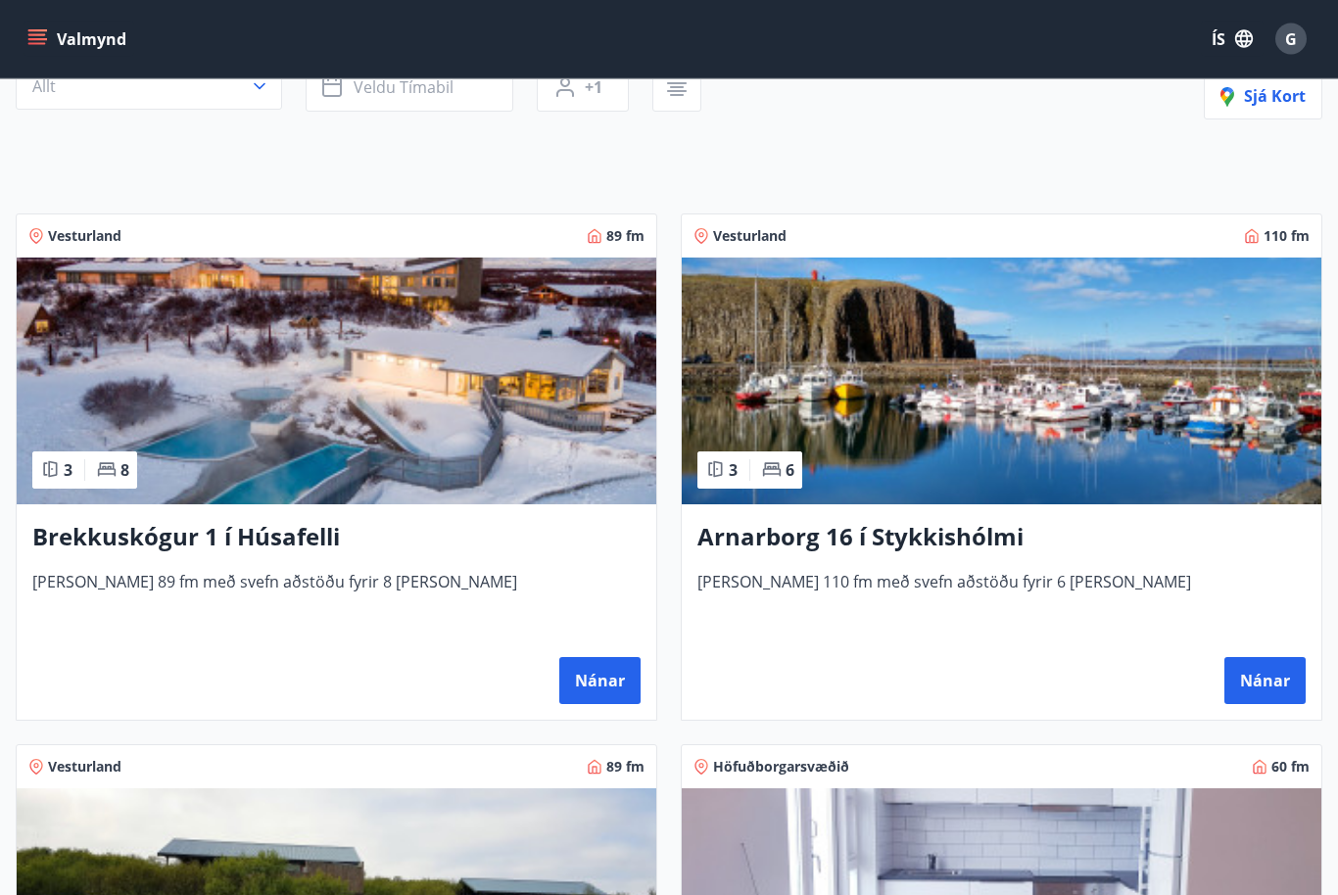
click at [602, 672] on button "Nánar" at bounding box center [599, 681] width 81 height 47
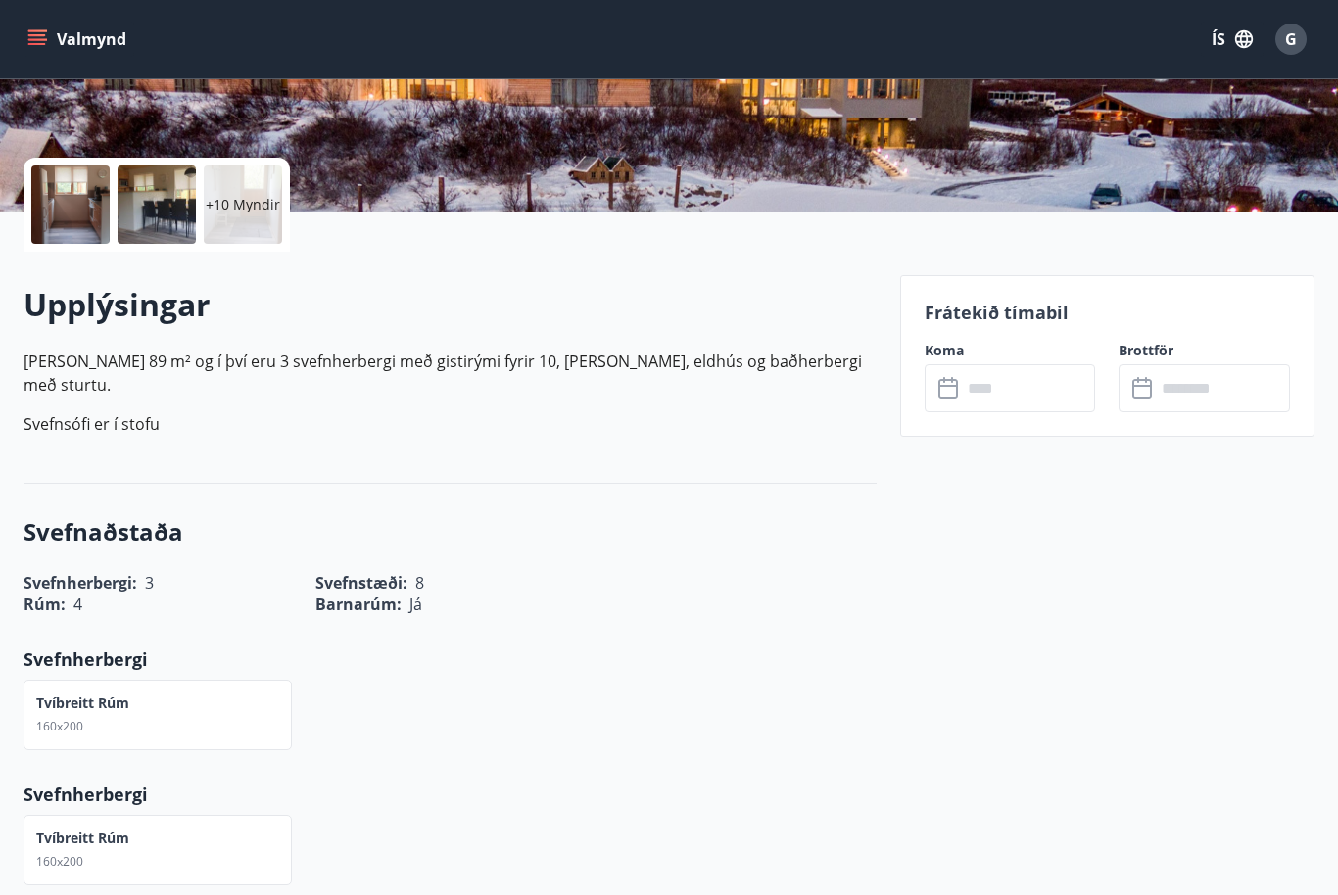
scroll to position [374, 0]
click at [1029, 379] on input "text" at bounding box center [1029, 389] width 134 height 48
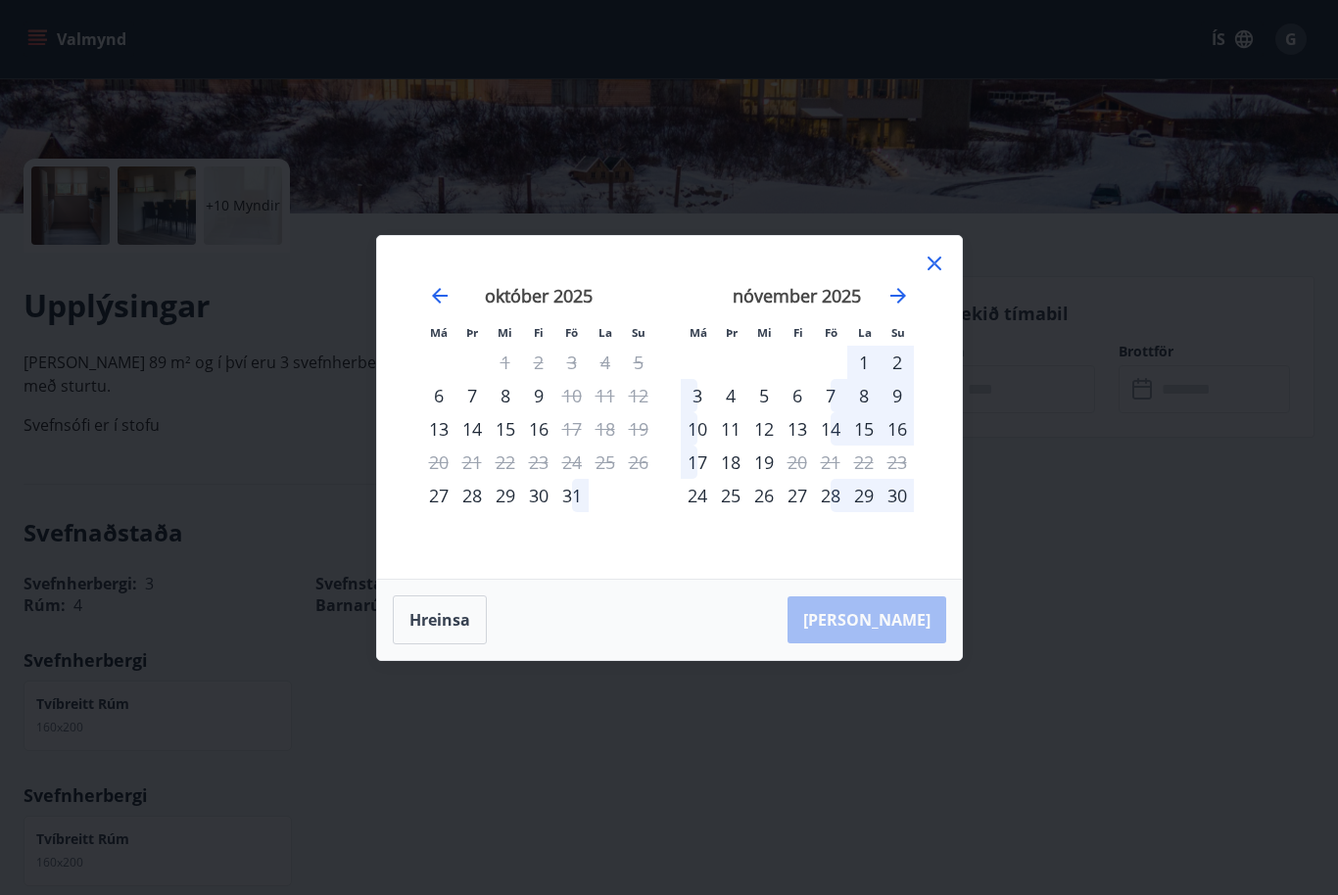
click at [639, 466] on div "26" at bounding box center [638, 462] width 33 height 33
click at [930, 264] on icon at bounding box center [935, 264] width 24 height 24
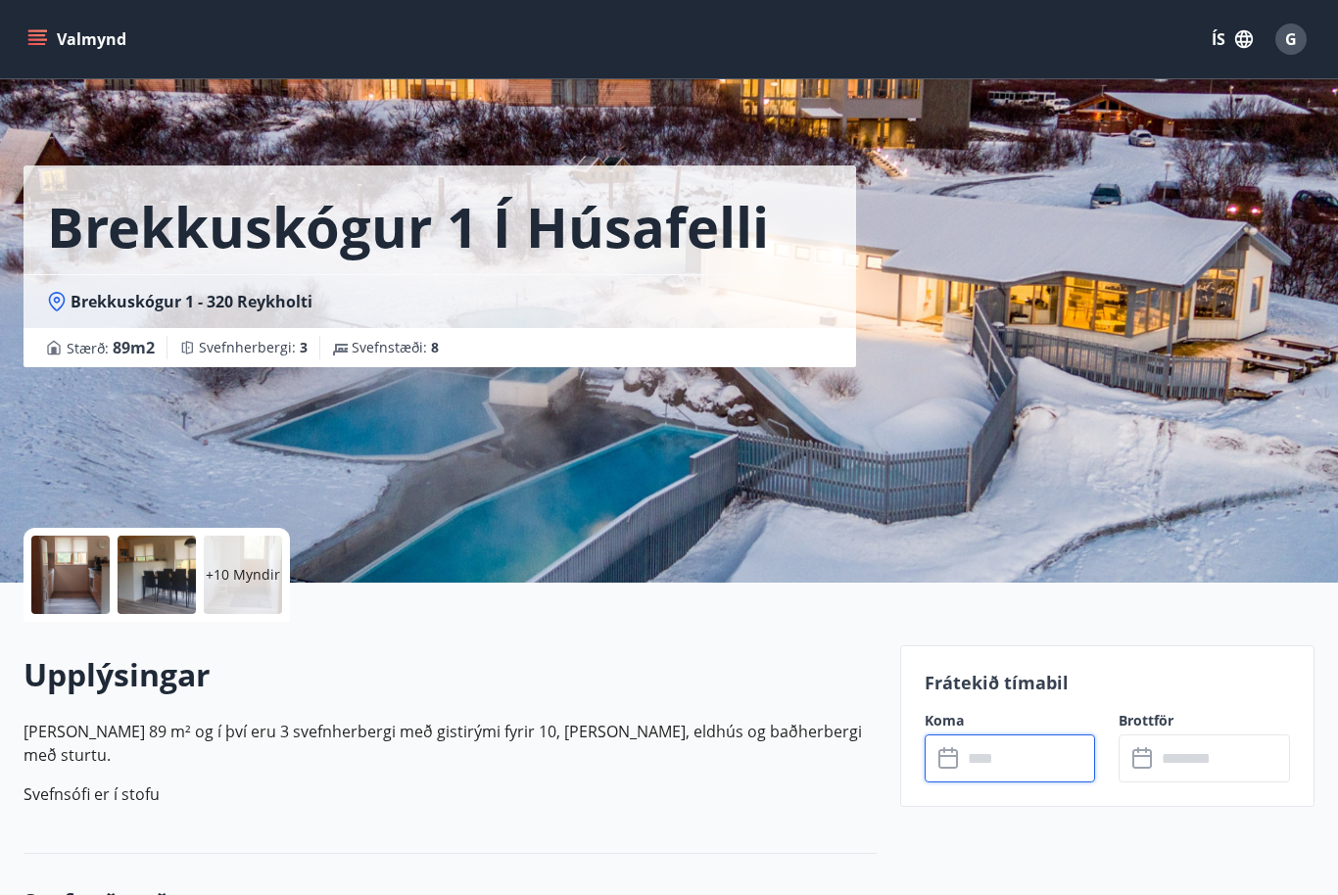
scroll to position [0, 0]
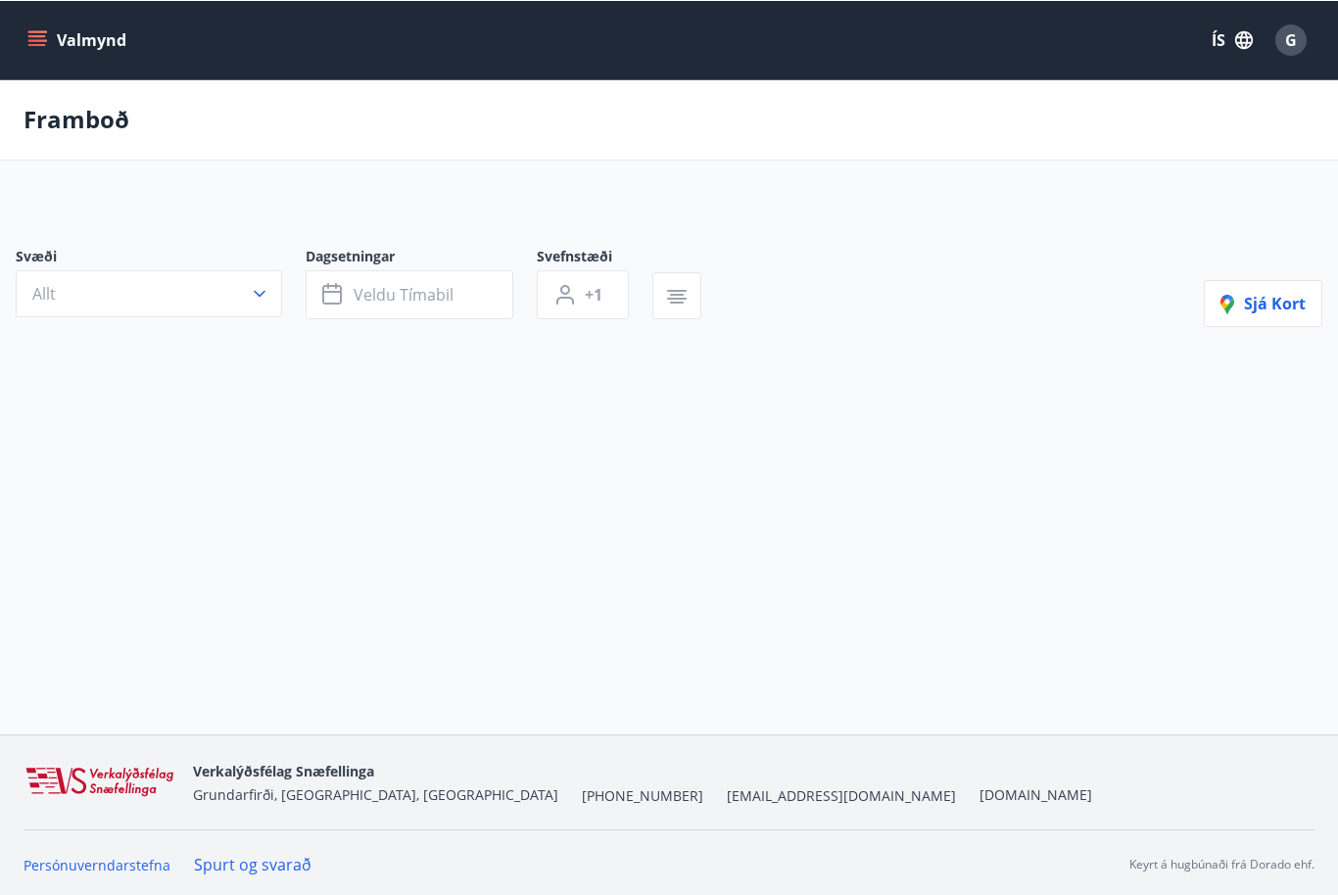
scroll to position [66, 0]
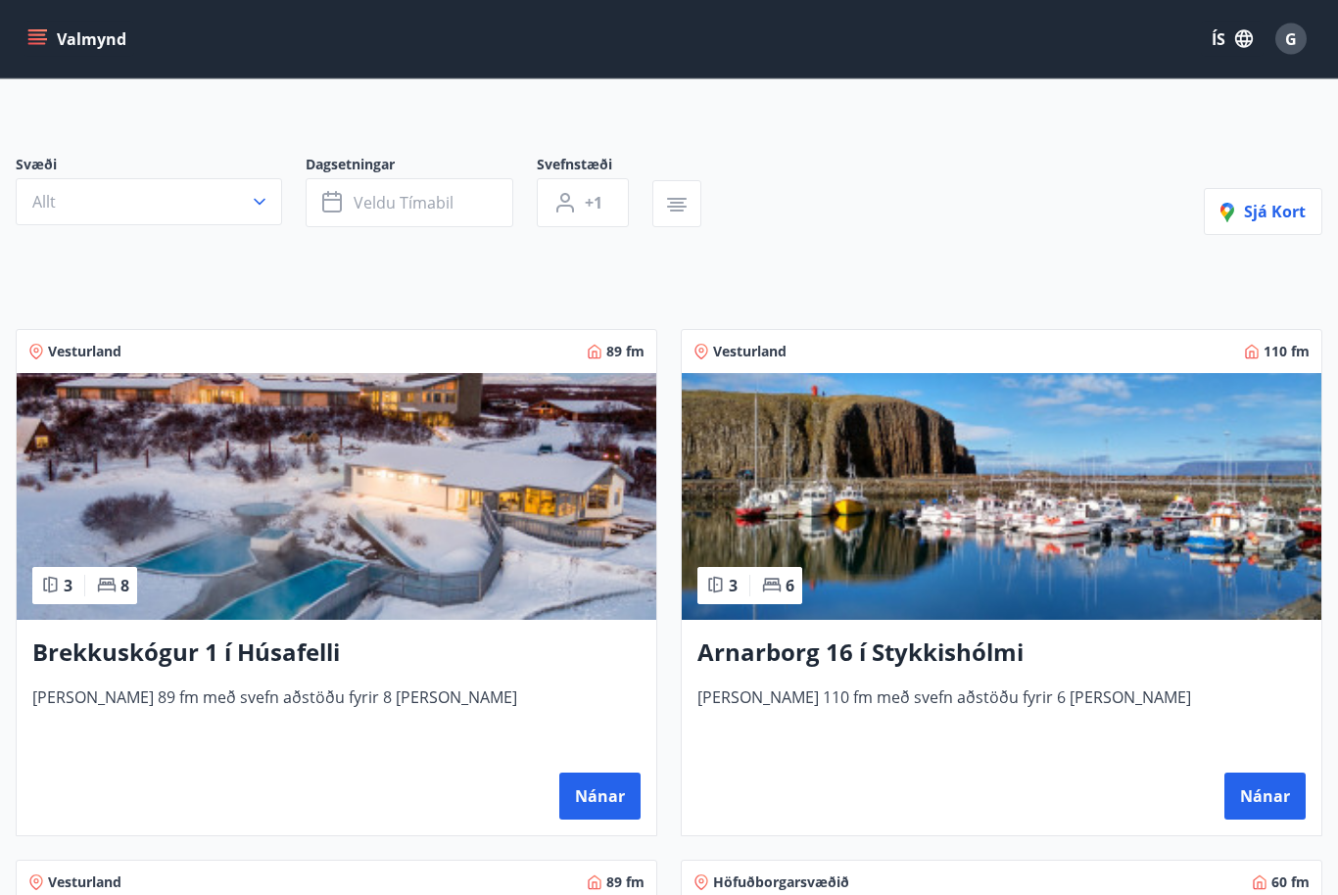
click at [1267, 796] on button "Nánar" at bounding box center [1265, 797] width 81 height 47
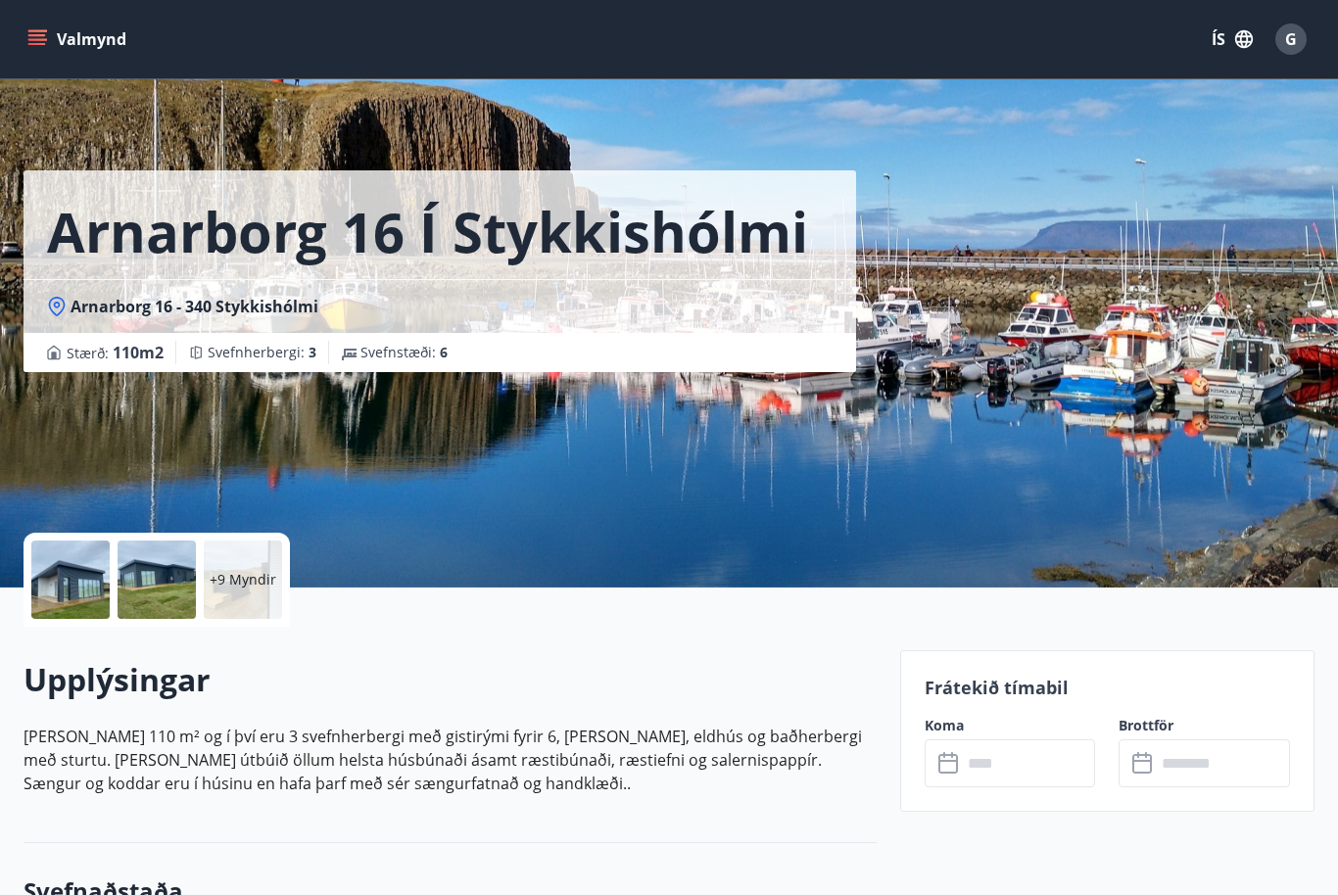
click at [991, 764] on input "text" at bounding box center [1029, 764] width 134 height 48
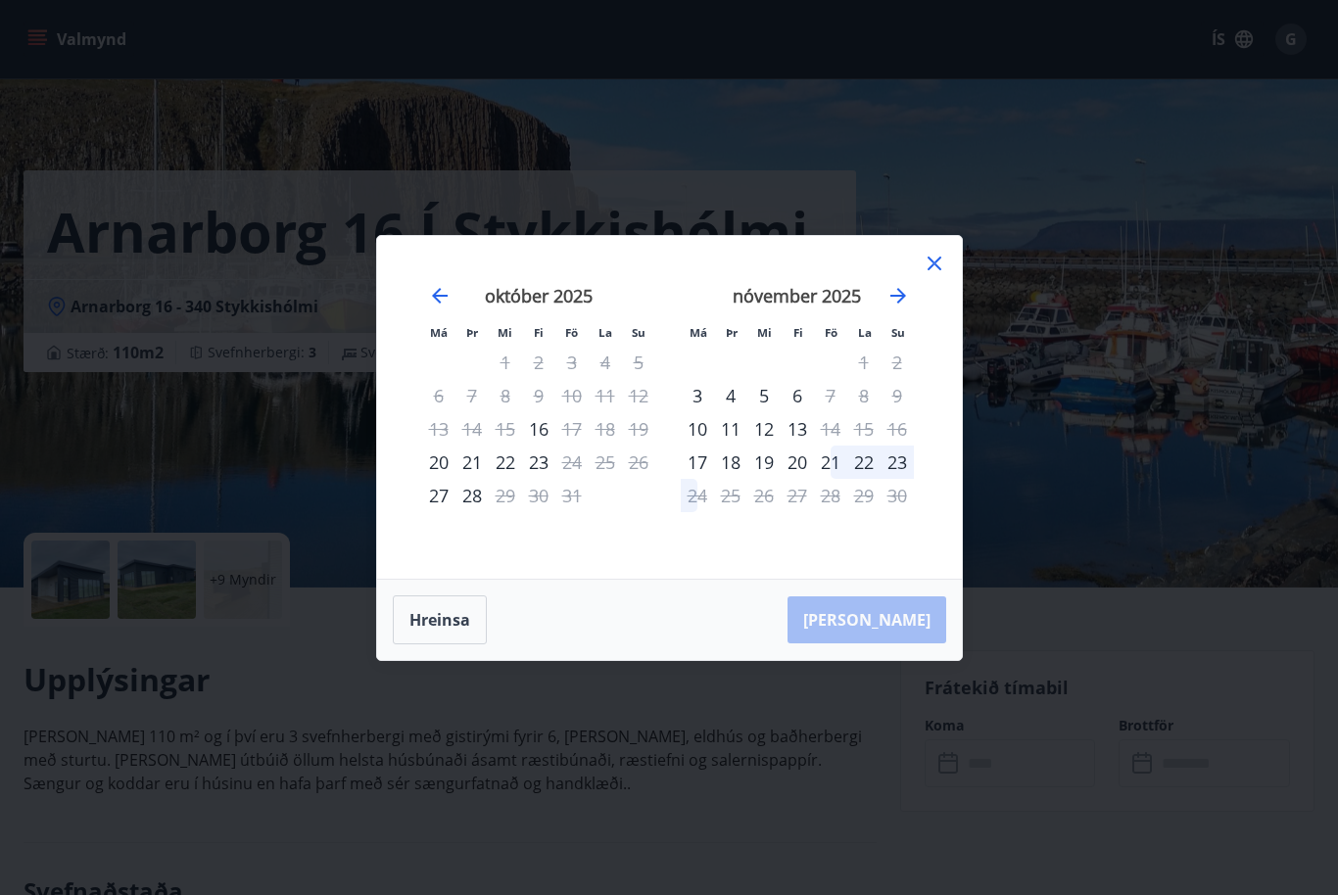
click at [931, 275] on icon at bounding box center [935, 264] width 24 height 24
